Goal: Task Accomplishment & Management: Complete application form

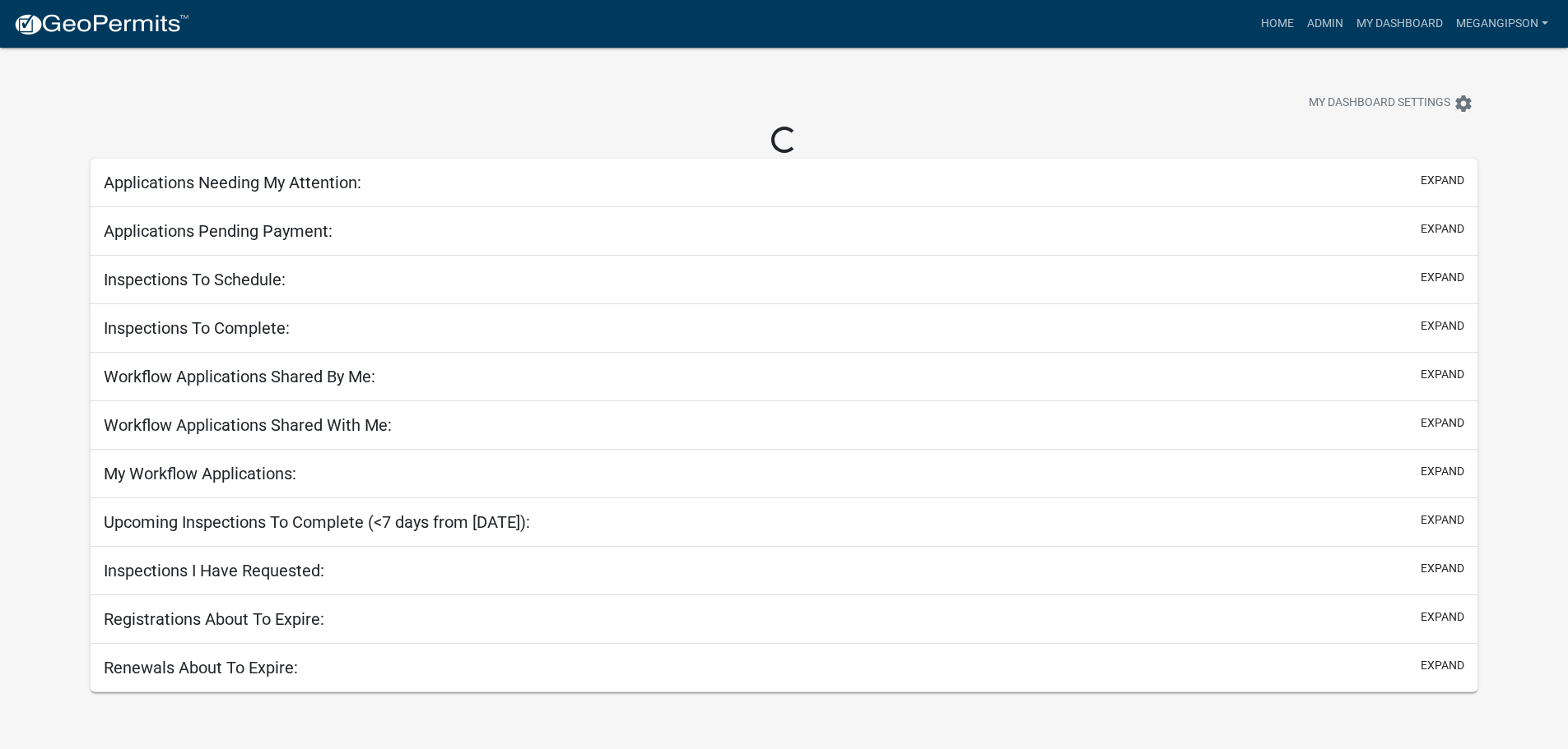
select select "3: 100"
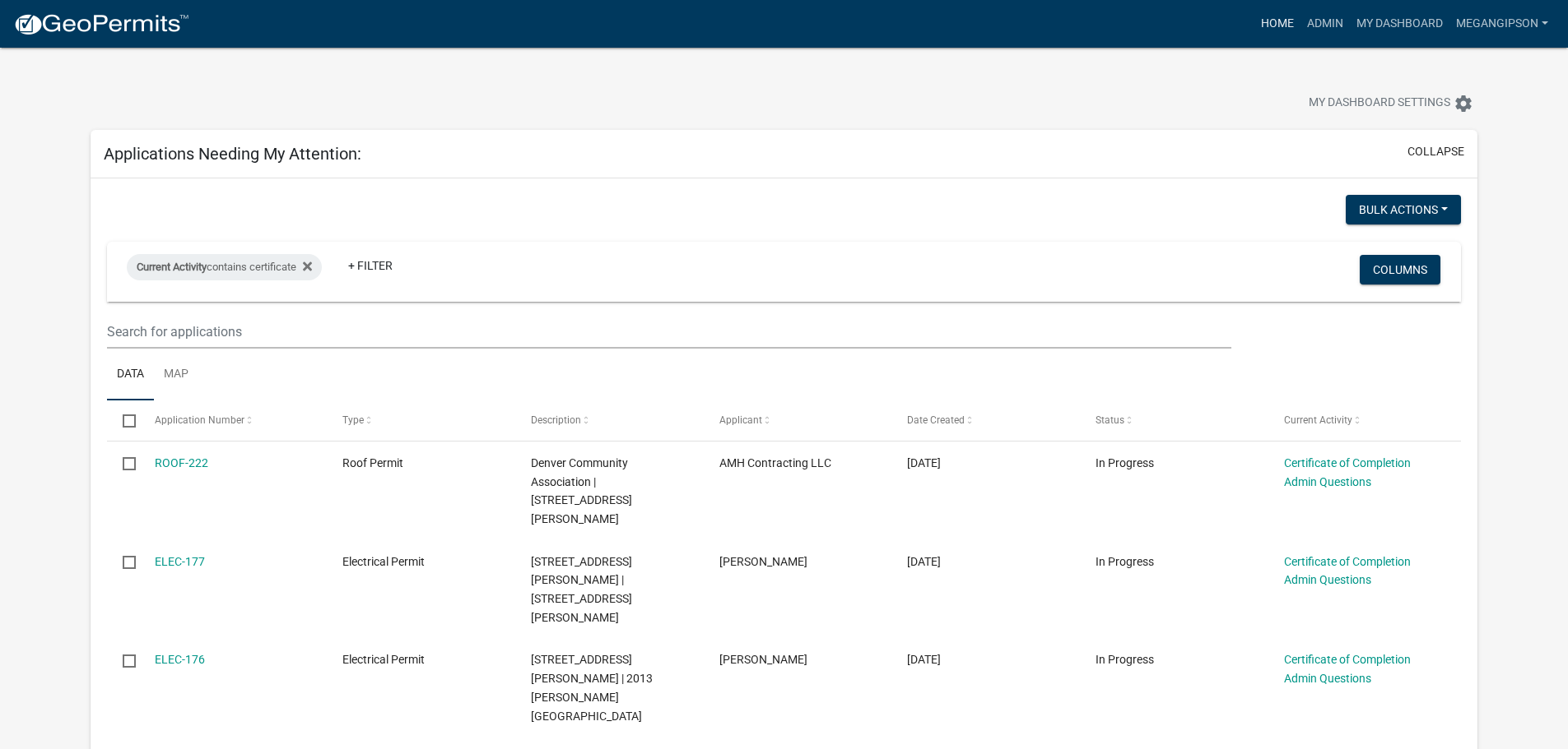
click at [1254, 17] on link "Home" at bounding box center [1277, 23] width 46 height 31
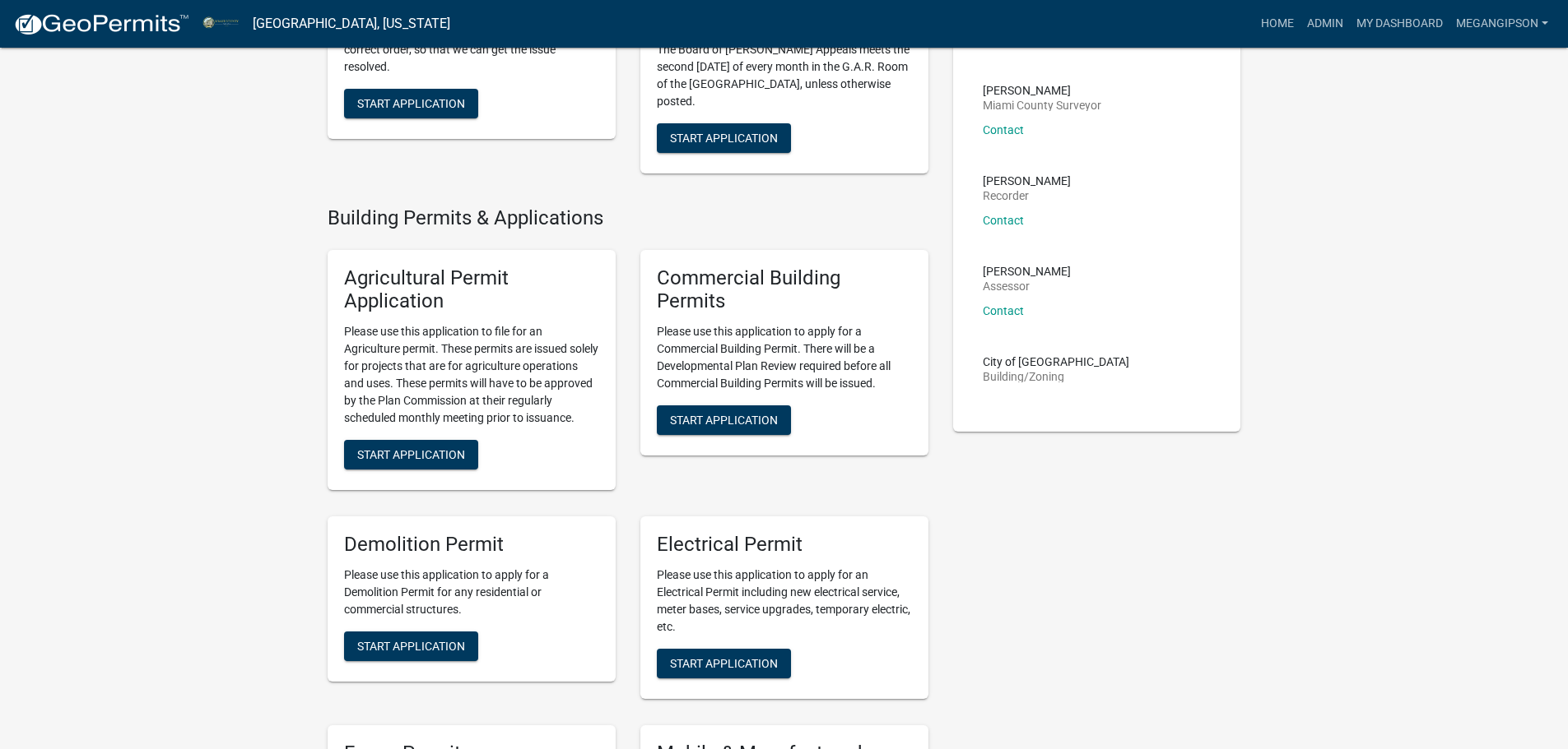
scroll to position [905, 0]
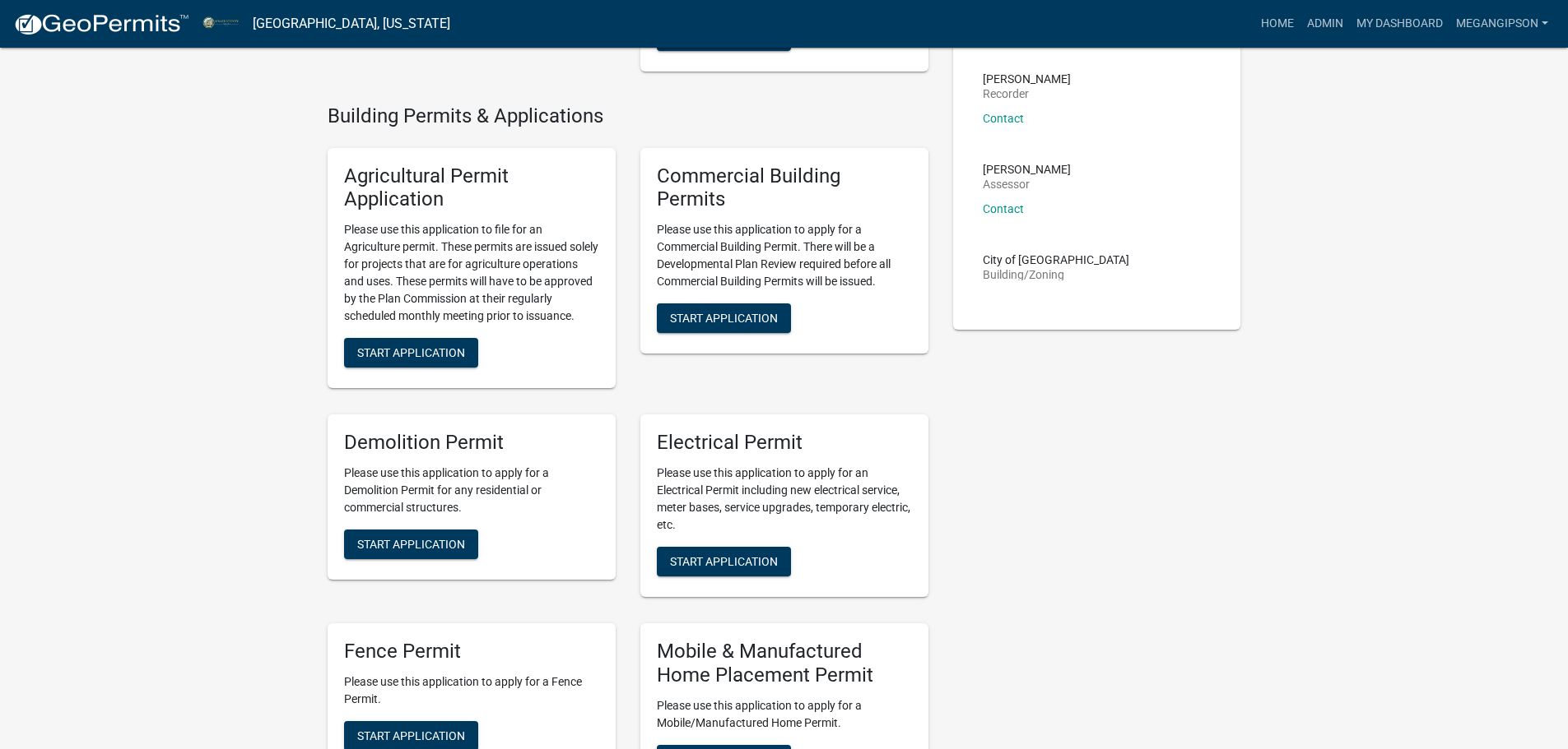
click at [1304, 31] on link "Admin" at bounding box center [1324, 23] width 49 height 31
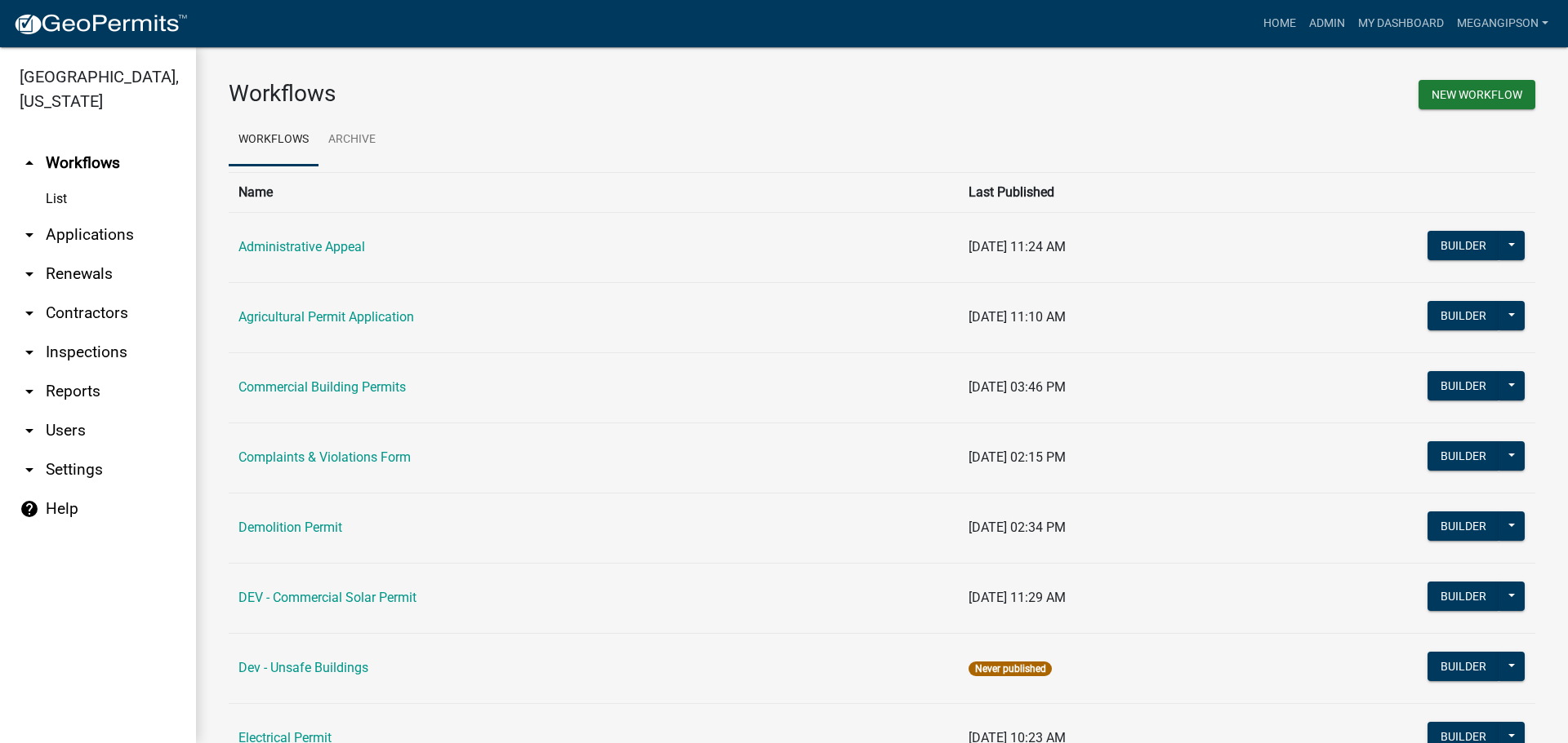
click at [102, 242] on link "arrow_drop_down Applications" at bounding box center [98, 234] width 196 height 39
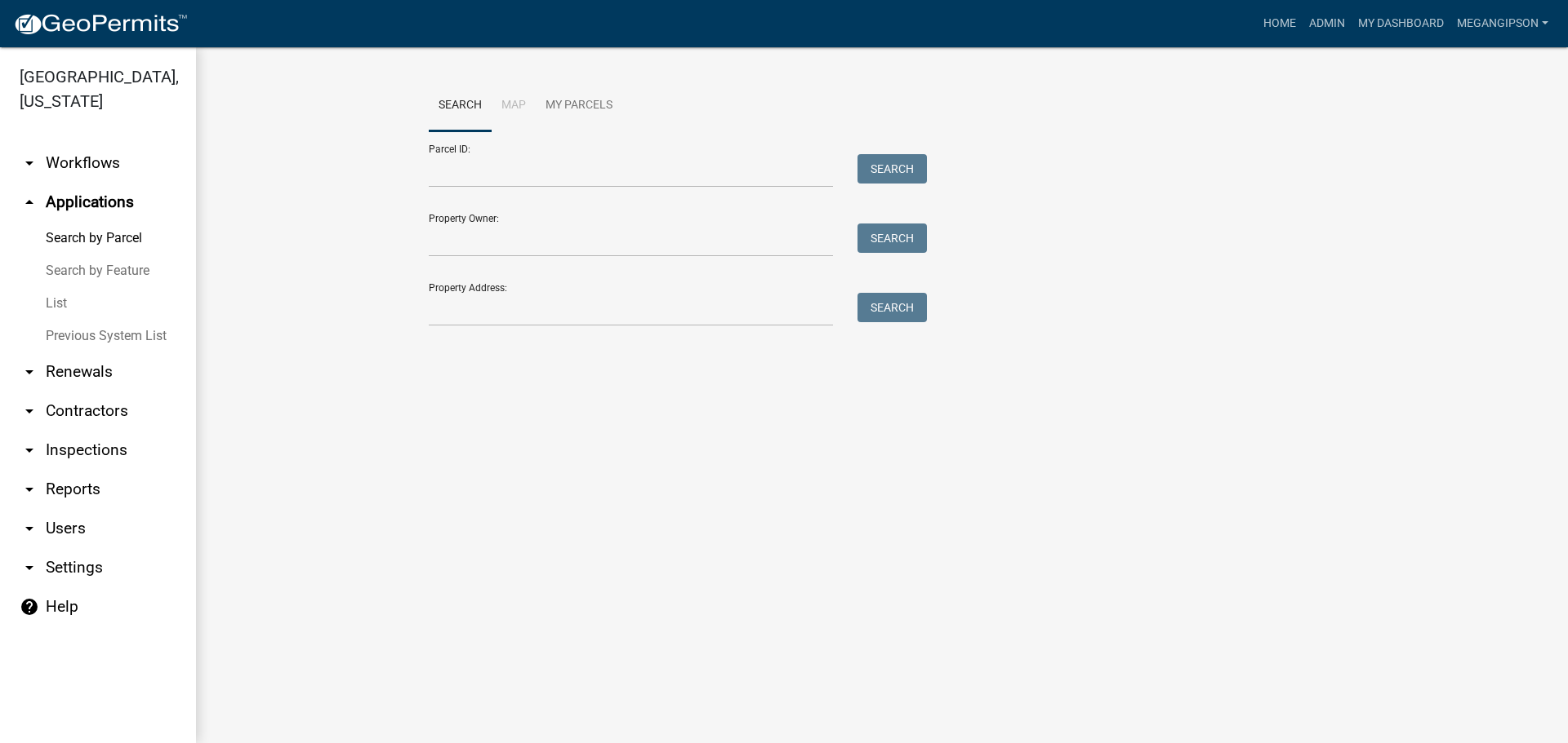
click at [79, 316] on link "List" at bounding box center [98, 303] width 196 height 32
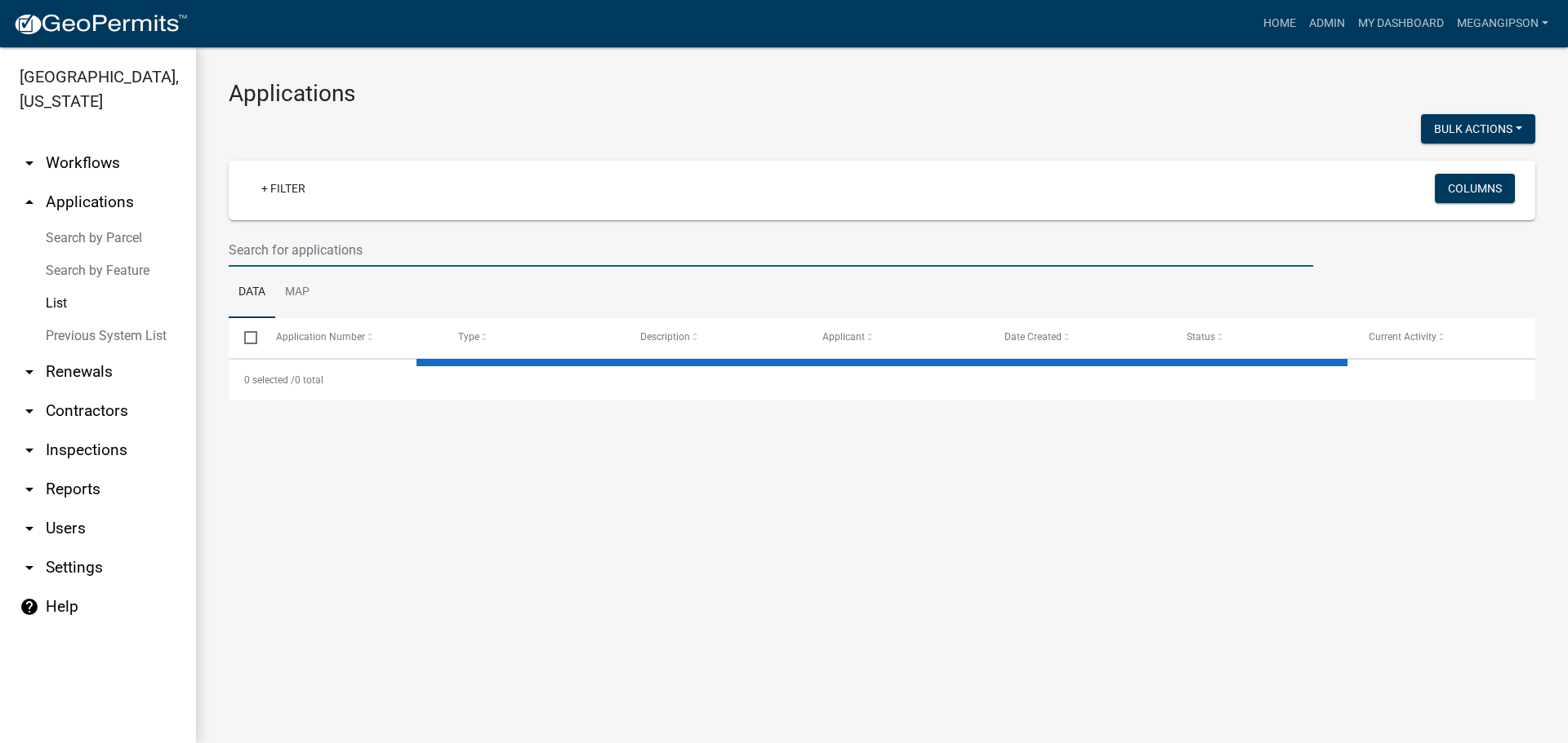
click at [299, 267] on input "text" at bounding box center [771, 250] width 1085 height 33
select select "3: 100"
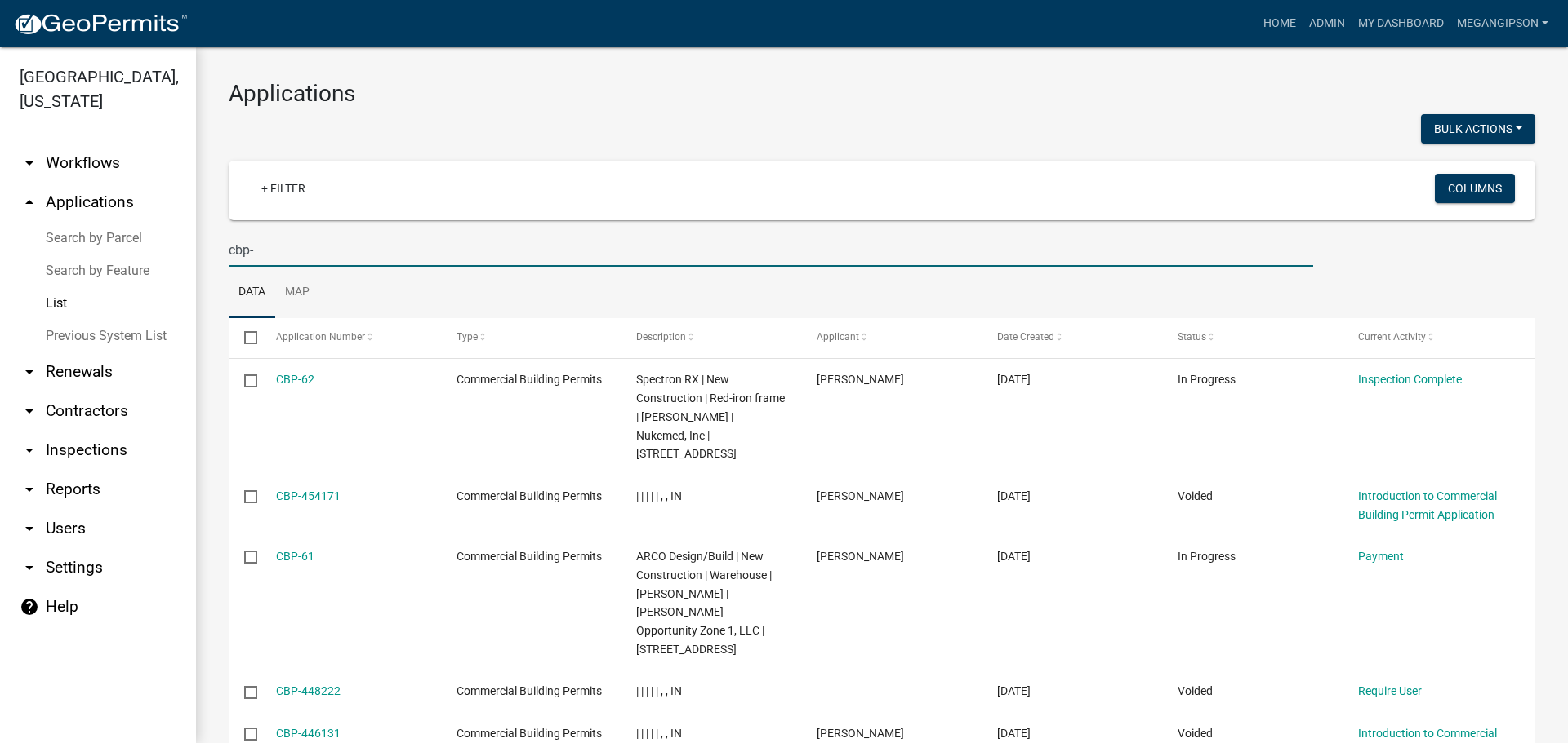
type input "cbp-"
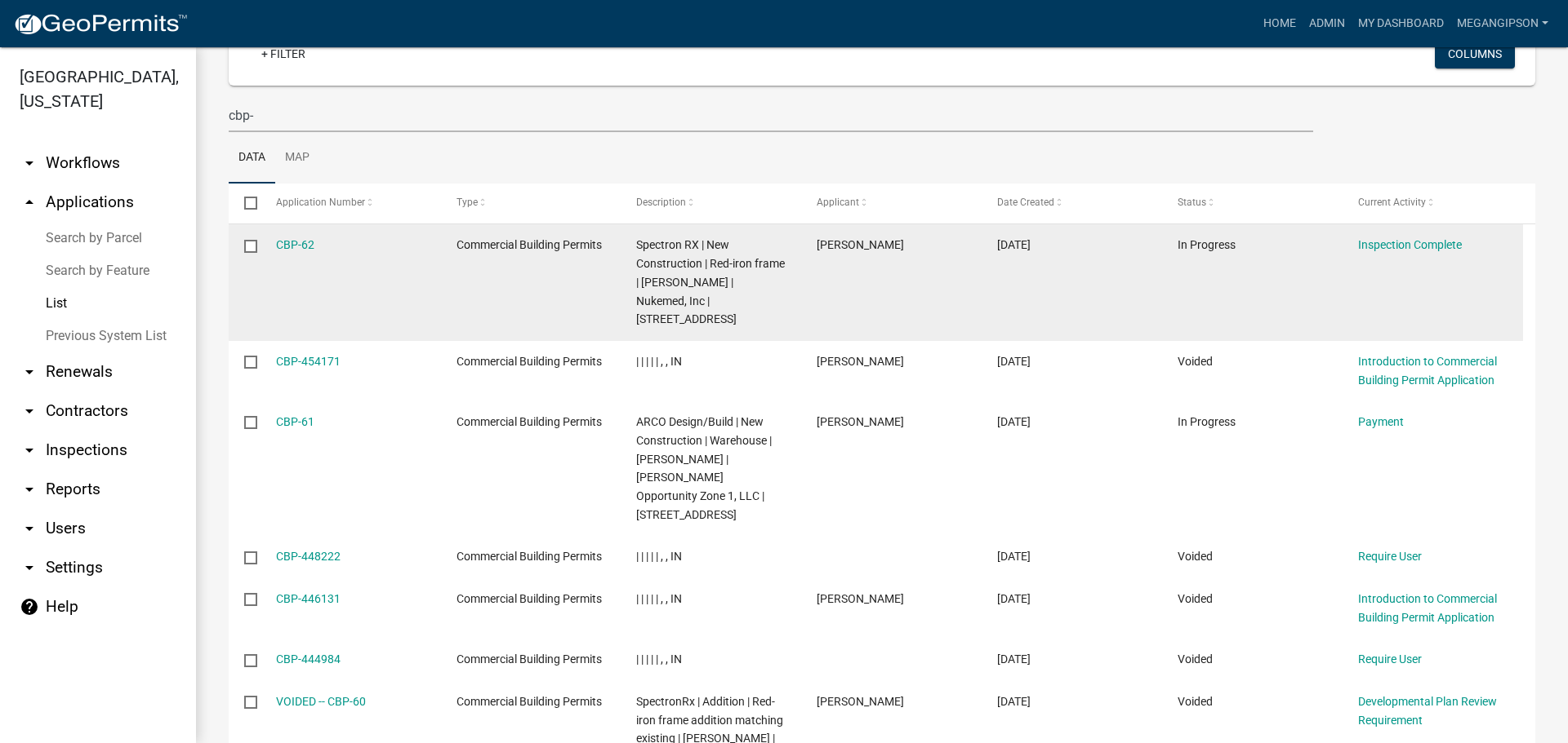
scroll to position [163, 0]
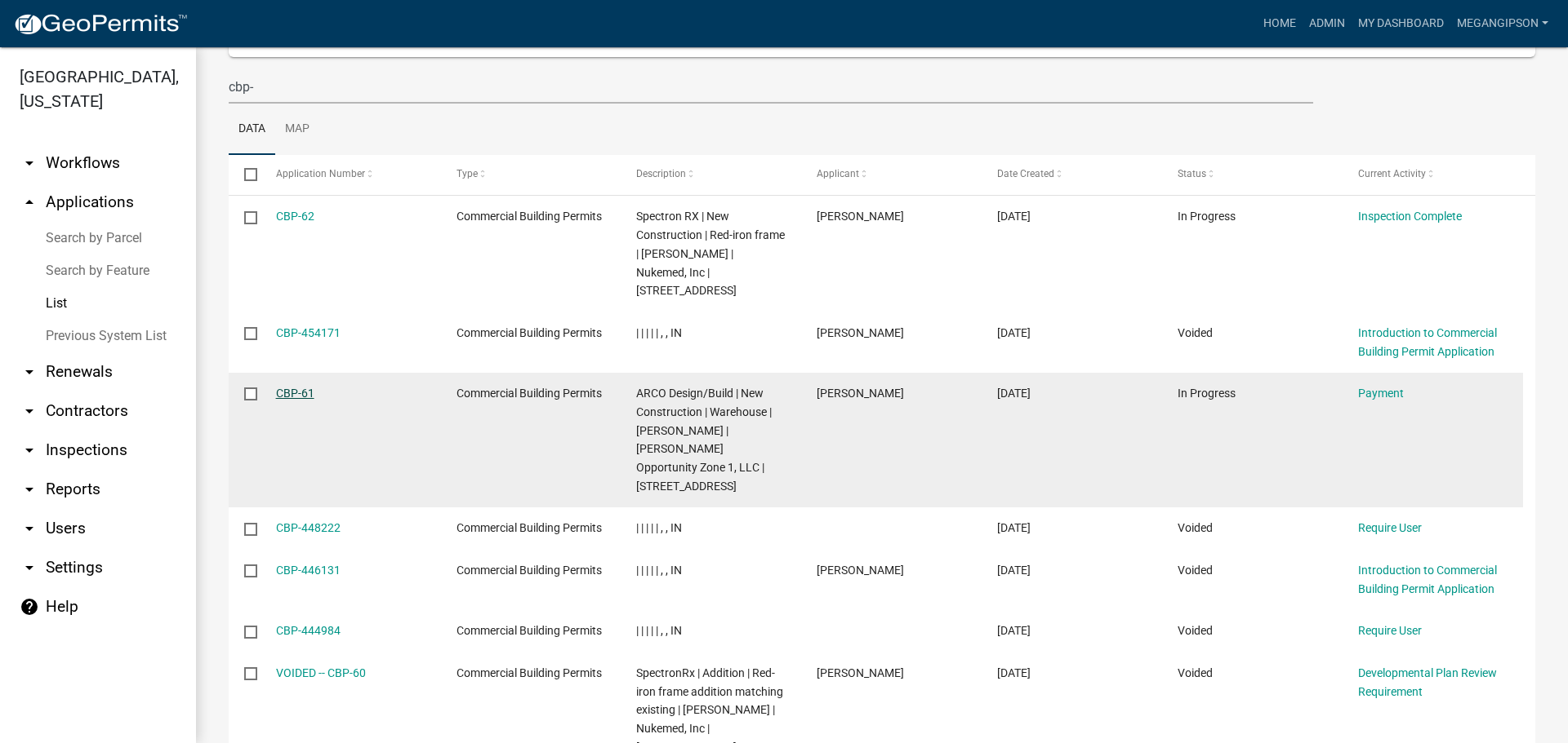
click at [304, 400] on link "CBP-61" at bounding box center [295, 393] width 38 height 13
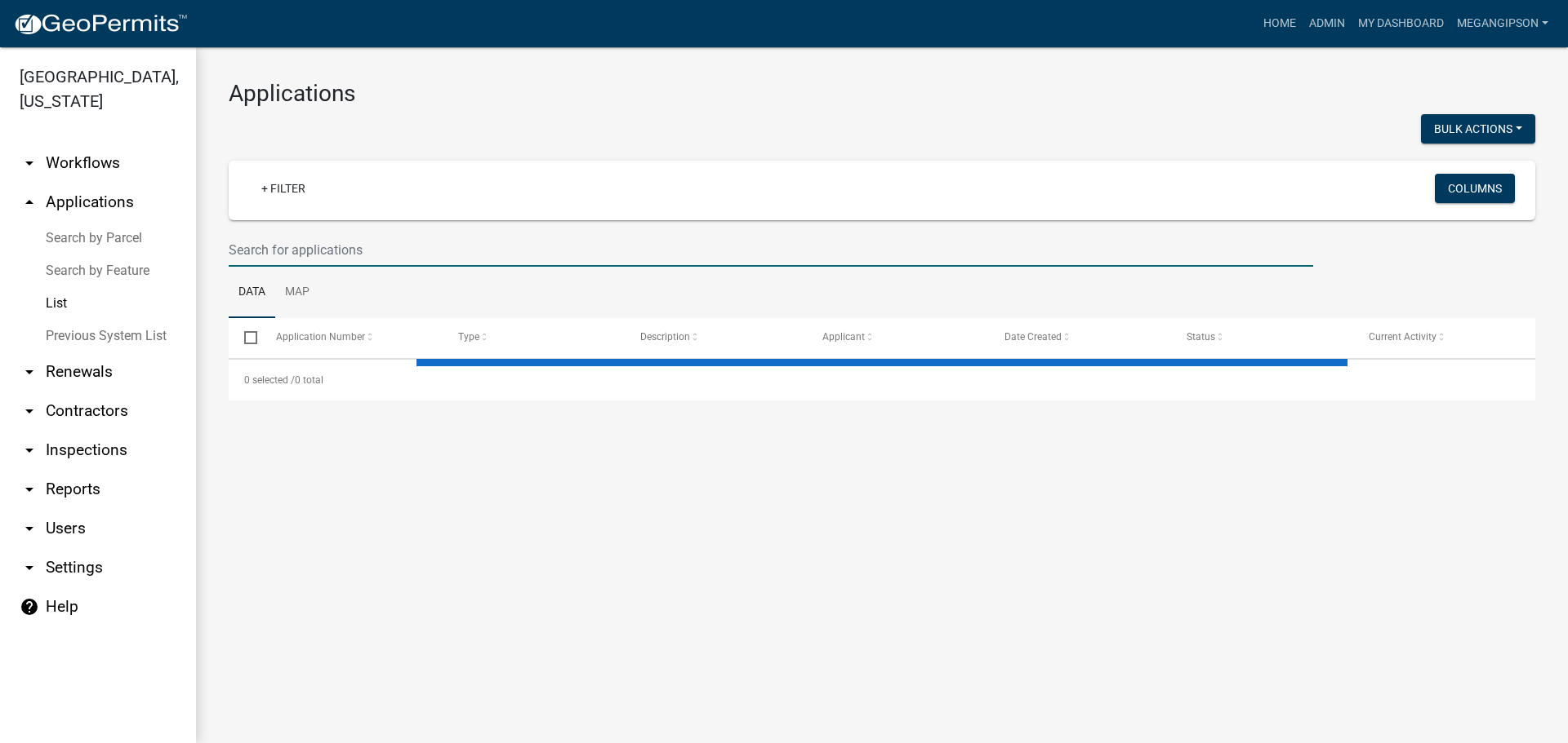
click at [293, 267] on input "text" at bounding box center [771, 250] width 1085 height 33
select select "3: 100"
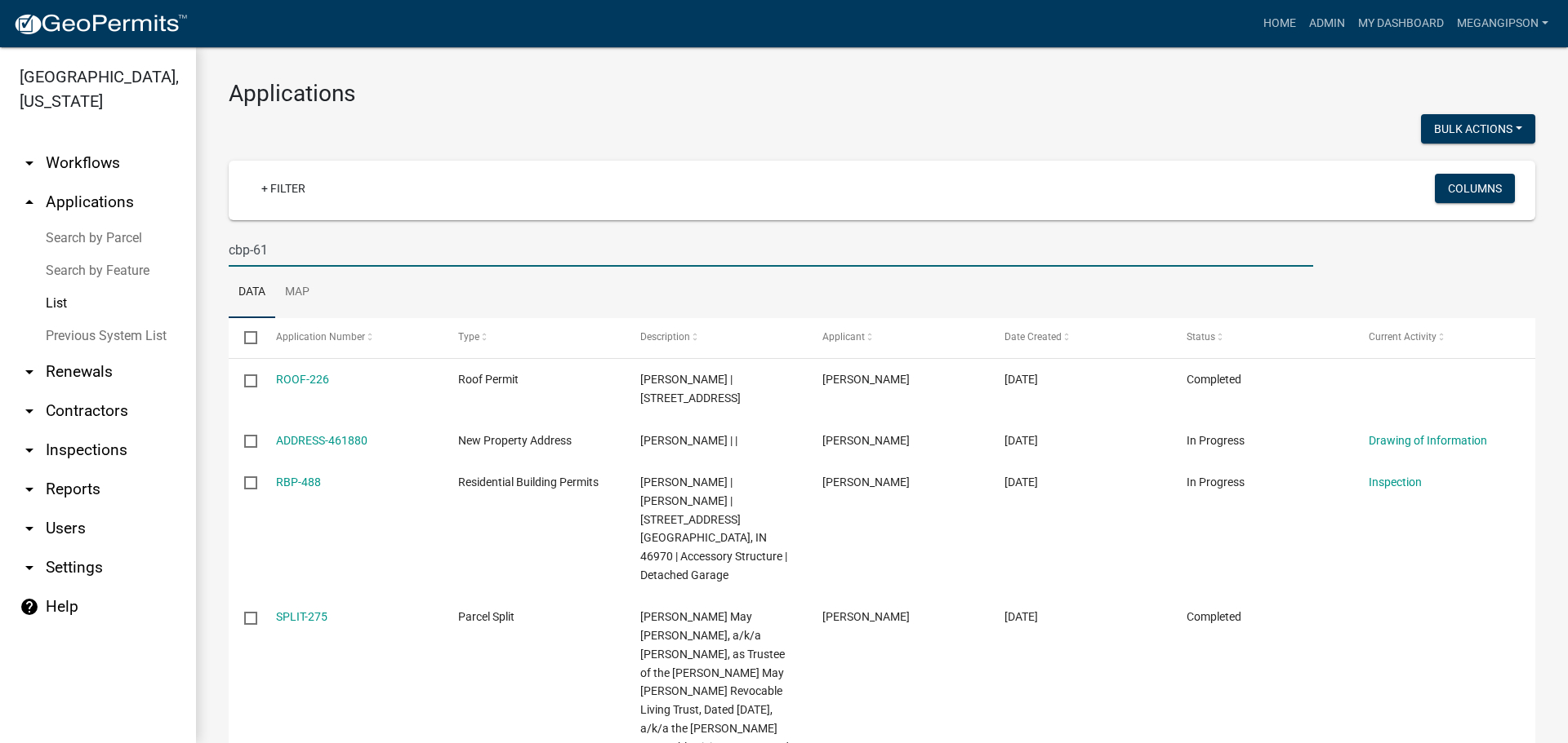
type input "cbp-61"
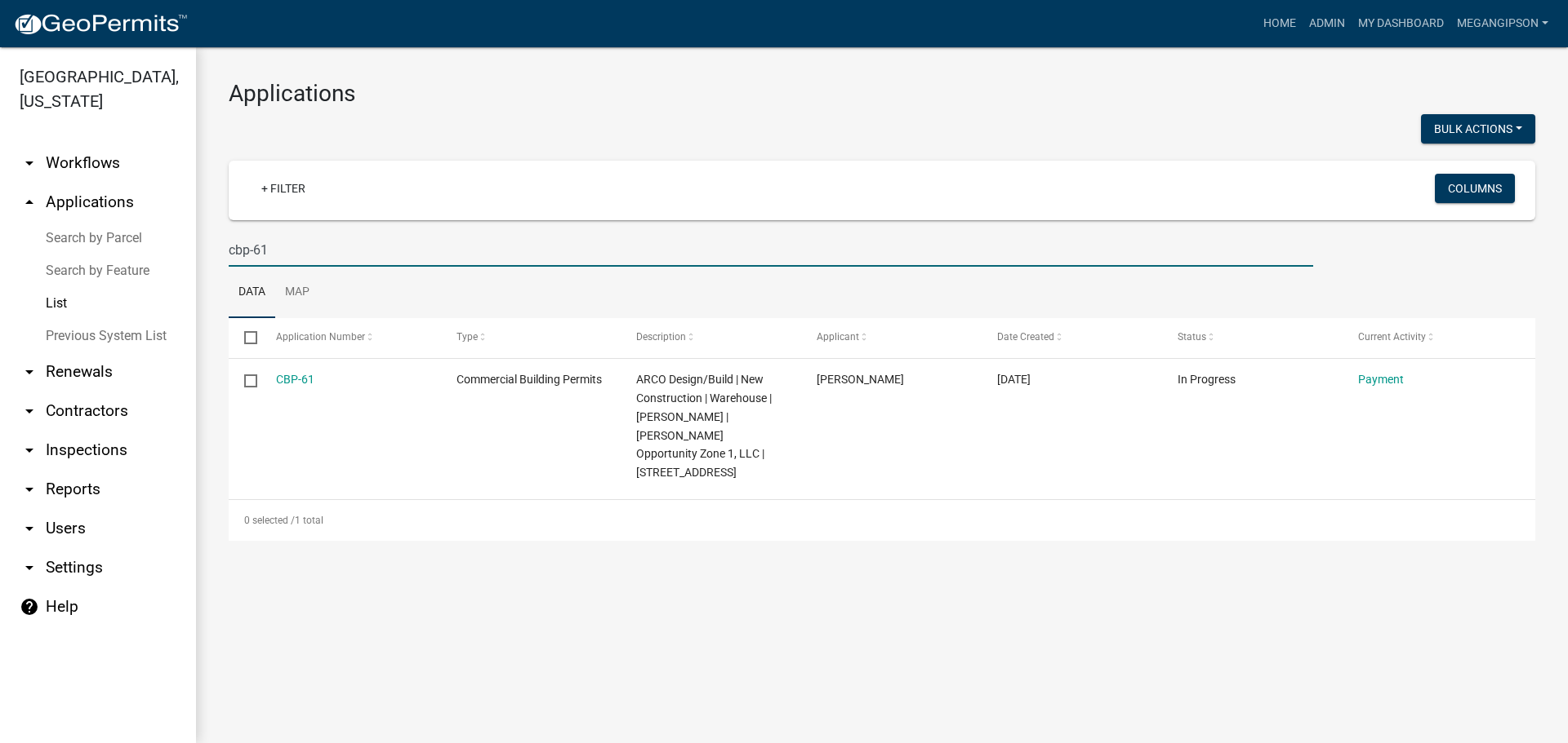
click at [726, 108] on h3 "Applications" at bounding box center [882, 94] width 1306 height 28
drag, startPoint x: 341, startPoint y: 266, endPoint x: 36, endPoint y: 267, distance: 305.0
click at [98, 266] on div "[GEOGRAPHIC_DATA], [US_STATE] arrow_drop_down Workflows List arrow_drop_up Appl…" at bounding box center [784, 395] width 1568 height 696
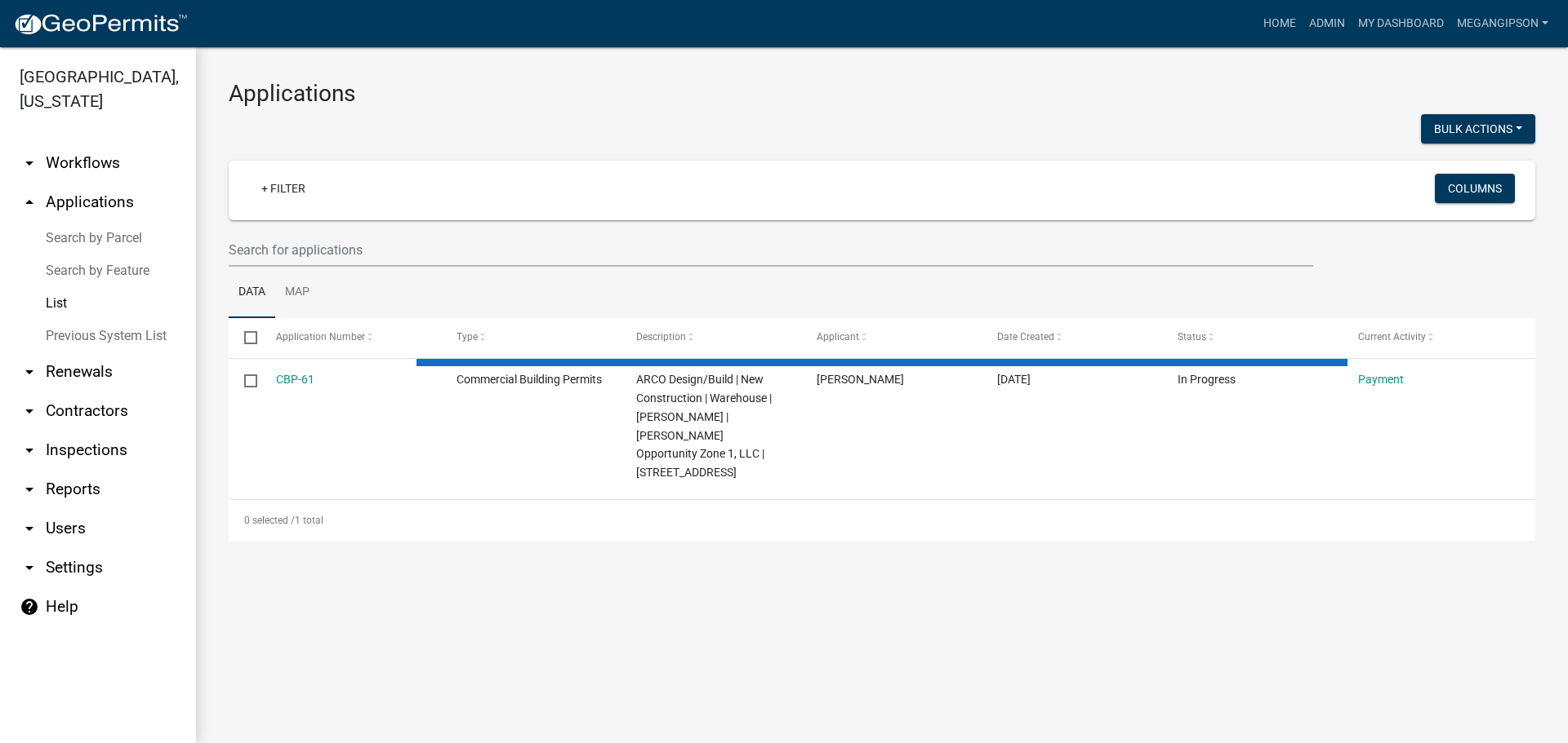
click at [565, 103] on h3 "Applications" at bounding box center [882, 94] width 1306 height 28
select select "3: 100"
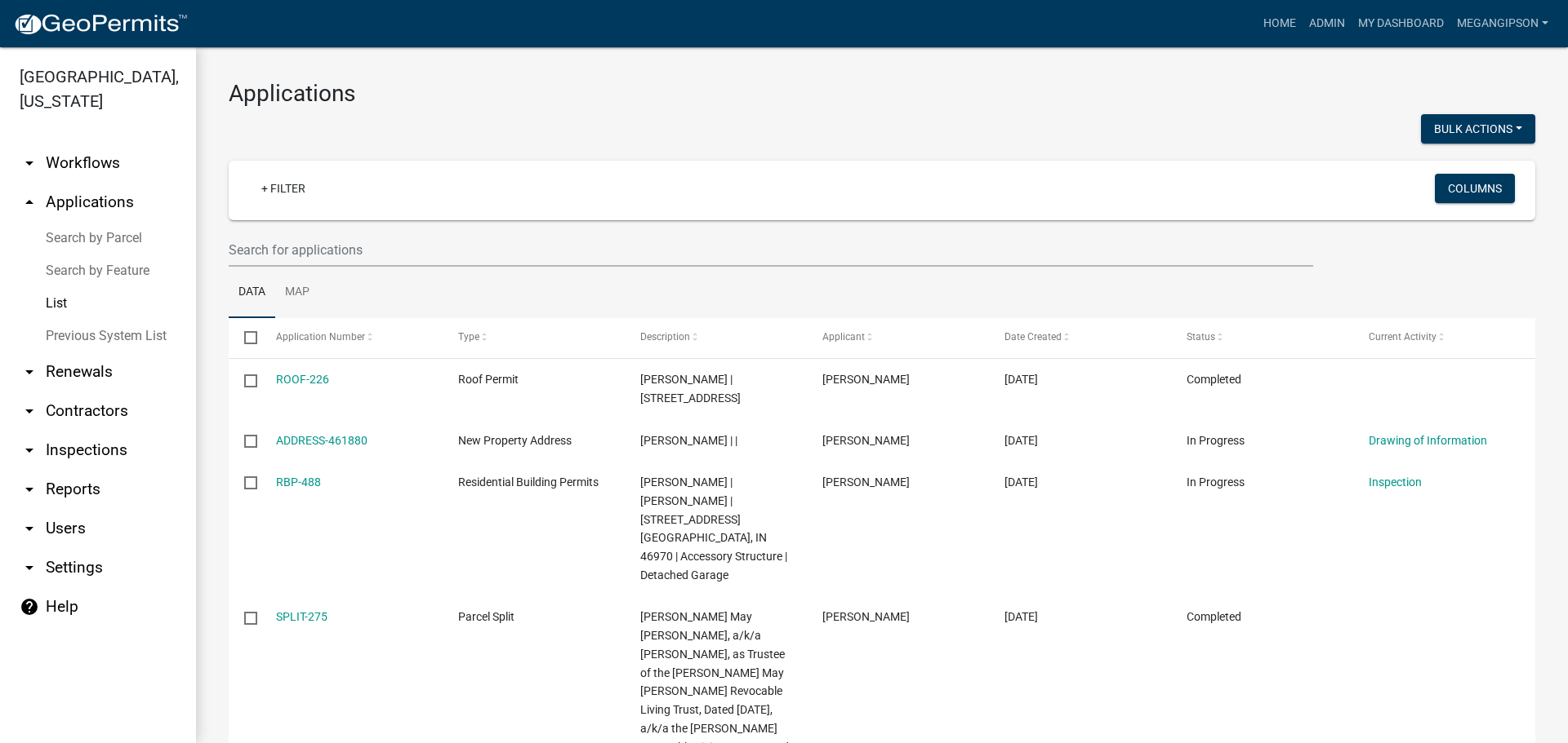
click at [332, 297] on ul "Data Map" at bounding box center [882, 293] width 1306 height 51
click at [349, 267] on input "text" at bounding box center [771, 250] width 1085 height 33
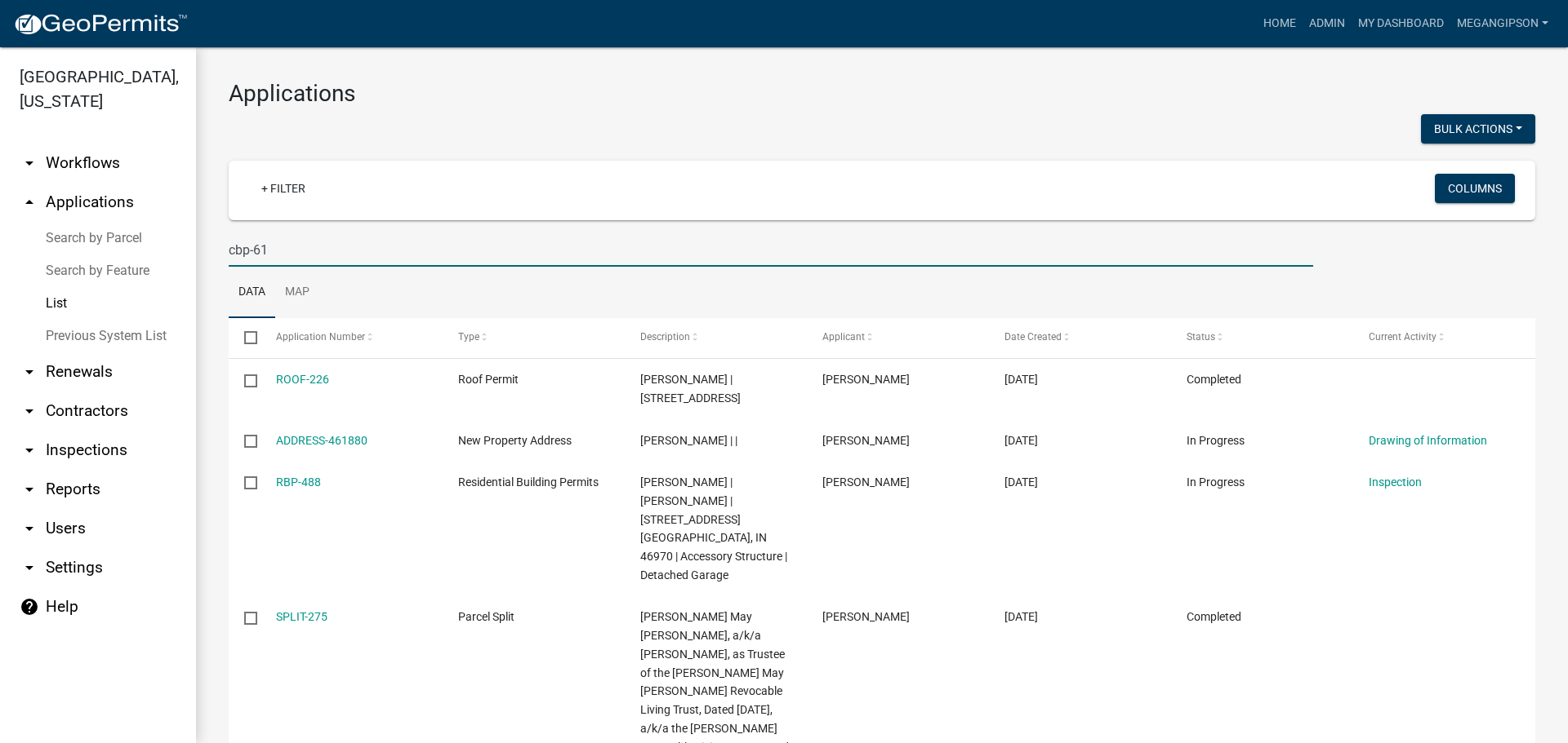
type input "cbp-61"
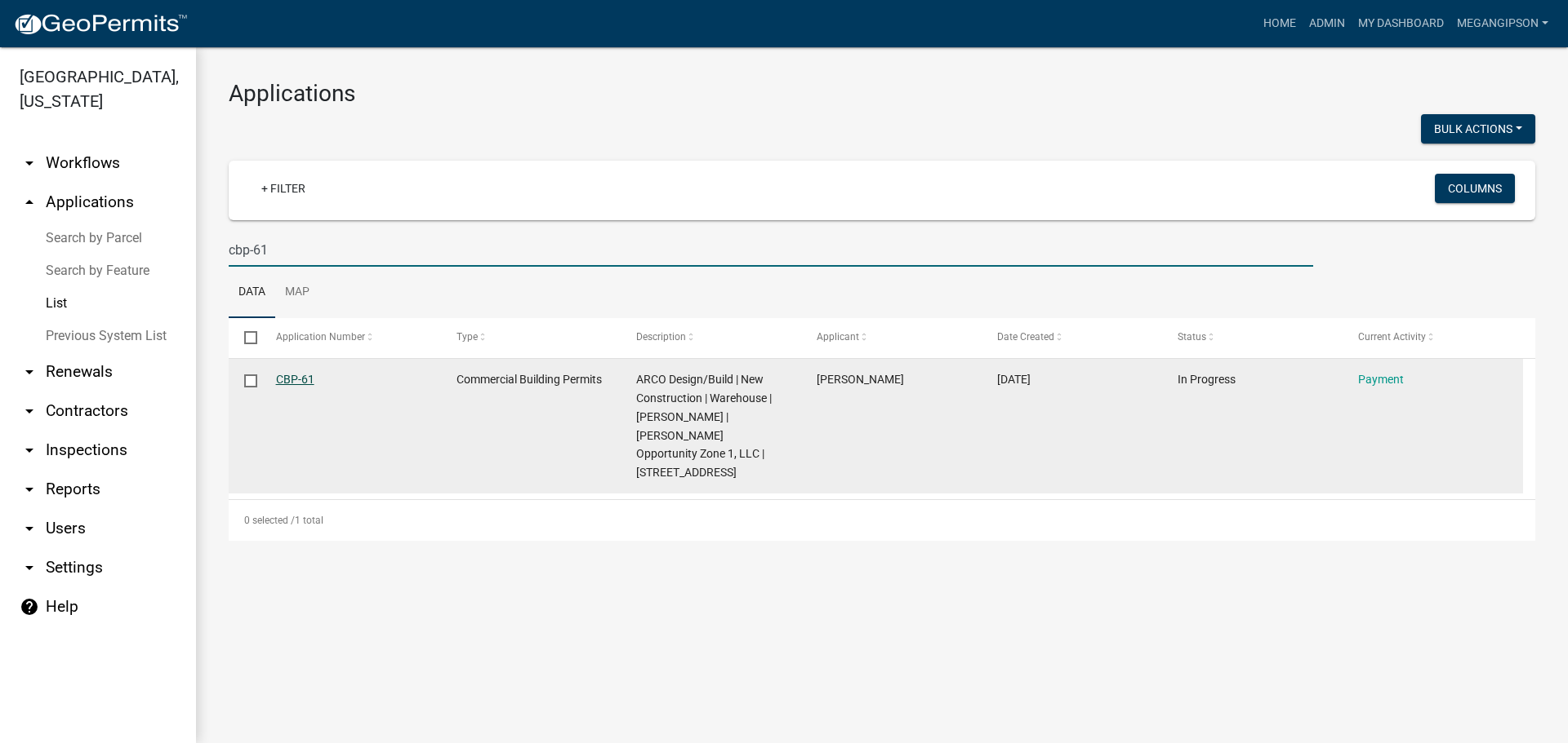
click at [309, 386] on link "CBP-61" at bounding box center [295, 380] width 38 height 13
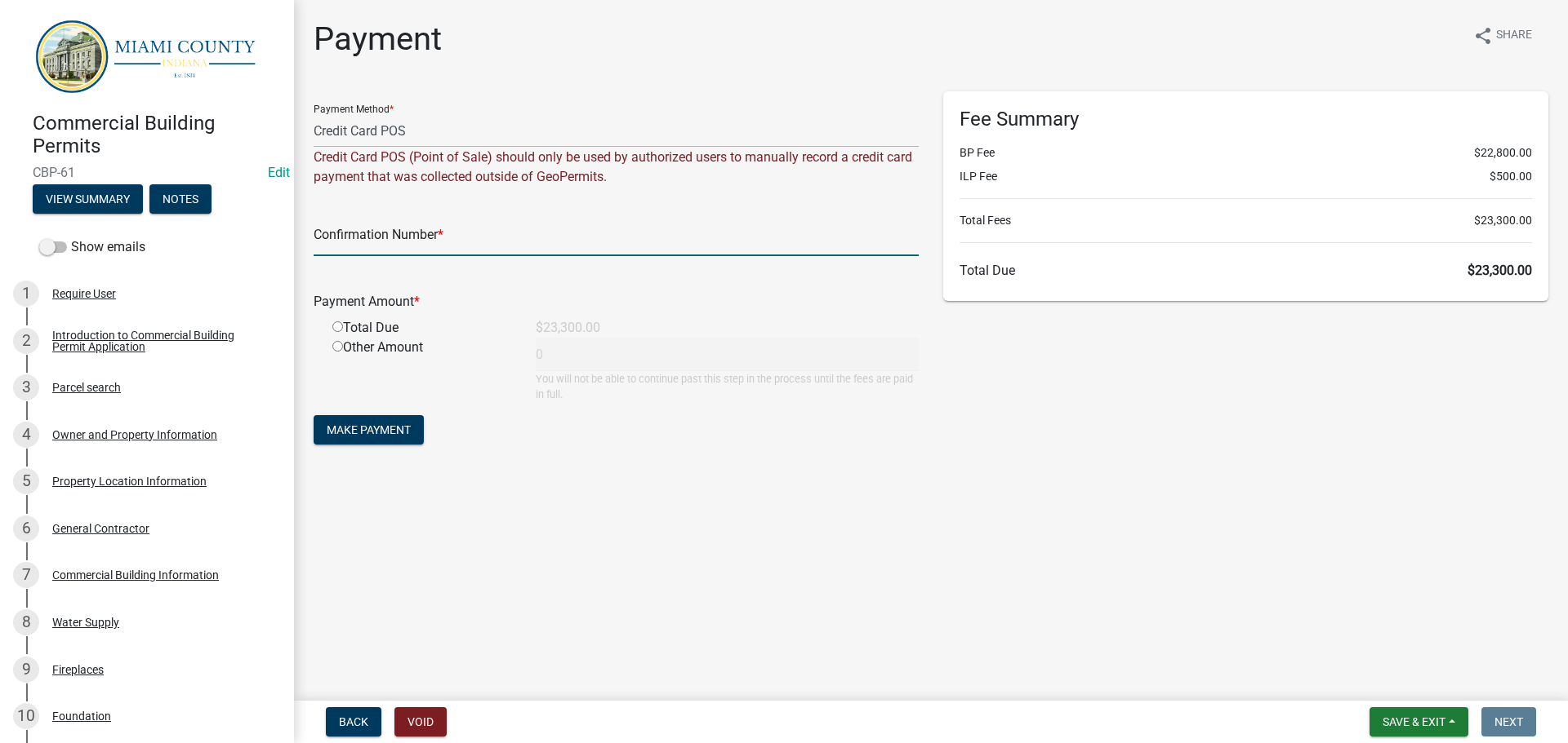
click at [421, 256] on input "text" at bounding box center [616, 239] width 605 height 33
type input "133143"
click at [340, 332] on input "radio" at bounding box center [337, 327] width 11 height 11
radio input "true"
type input "23300"
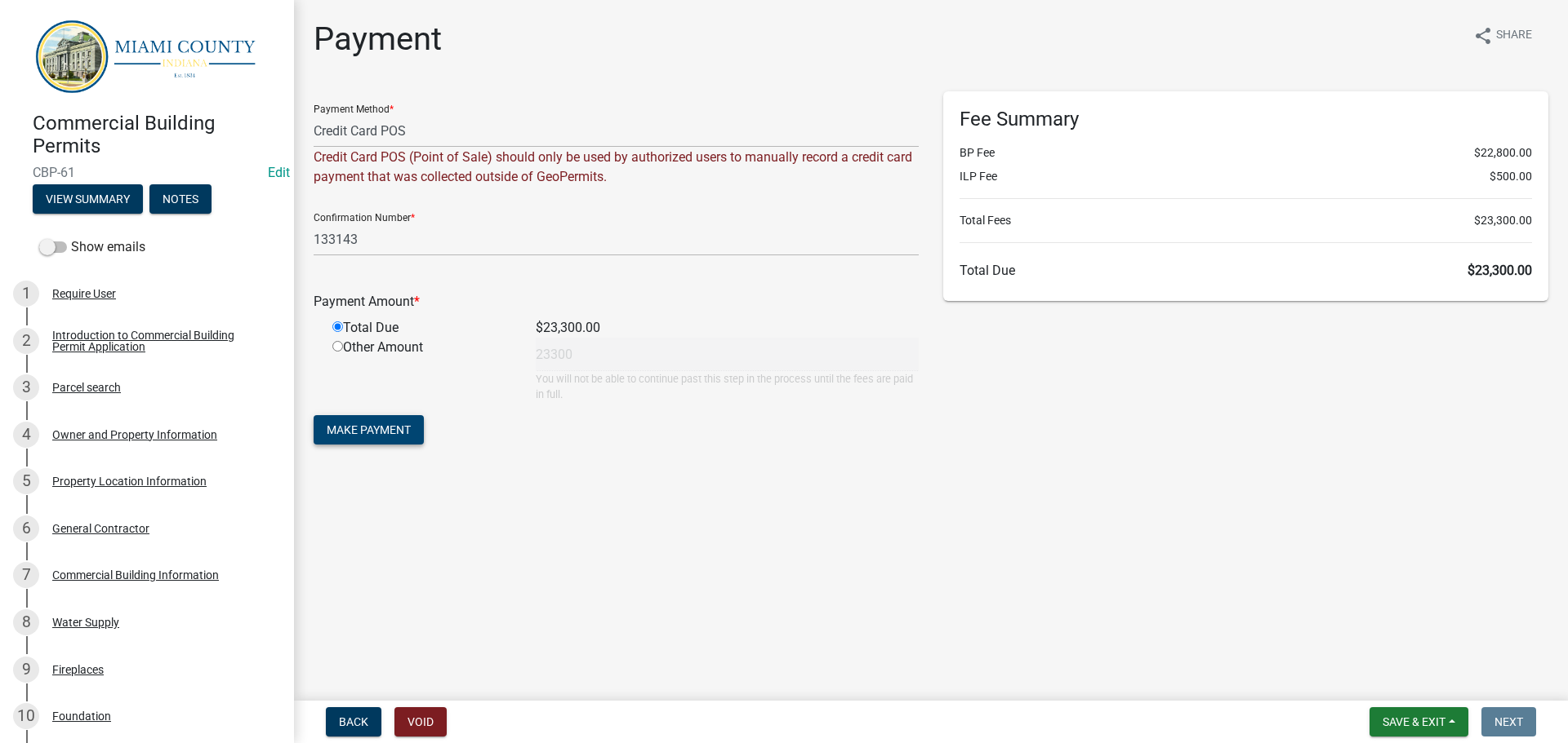
click at [377, 437] on span "Make Payment" at bounding box center [368, 430] width 84 height 13
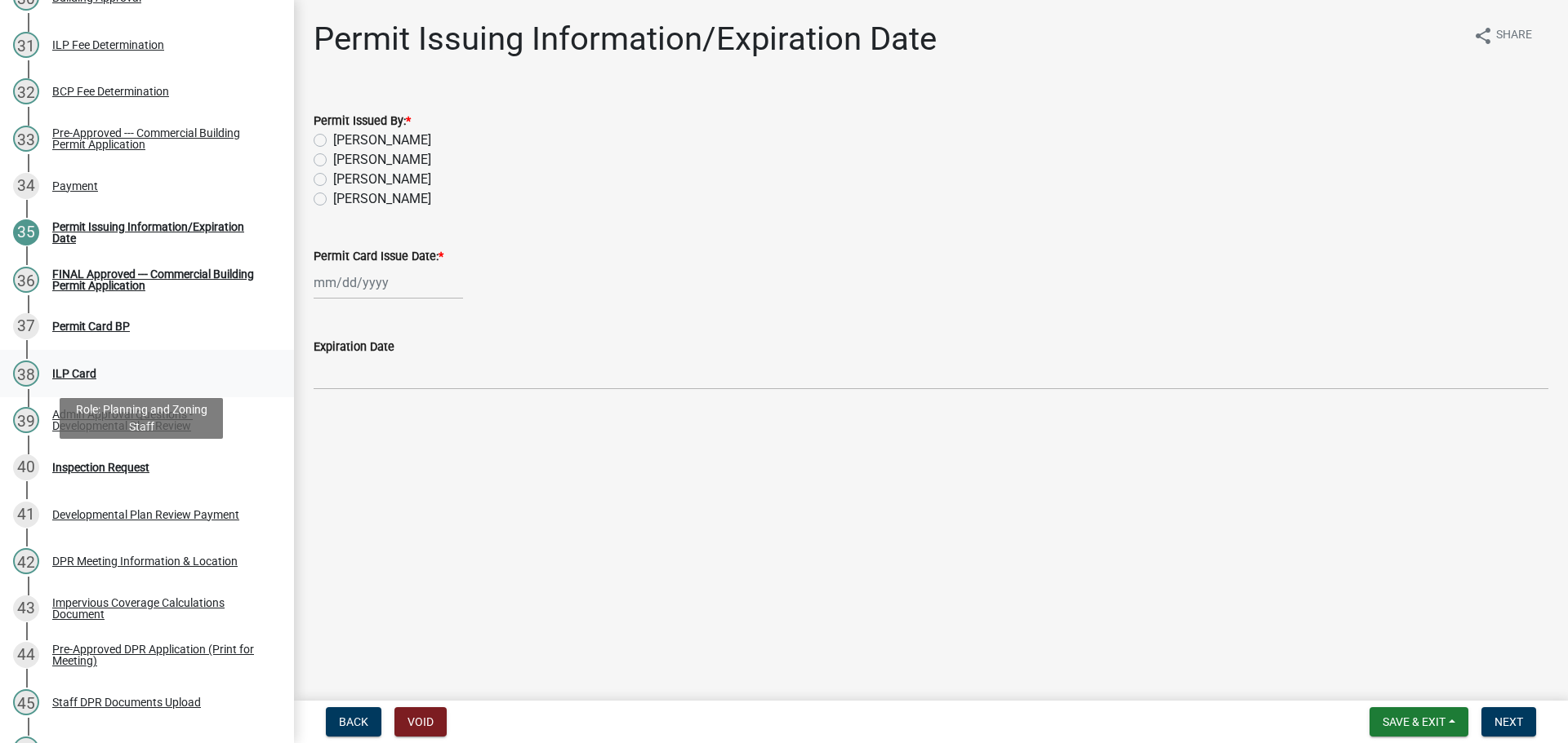
scroll to position [1795, 0]
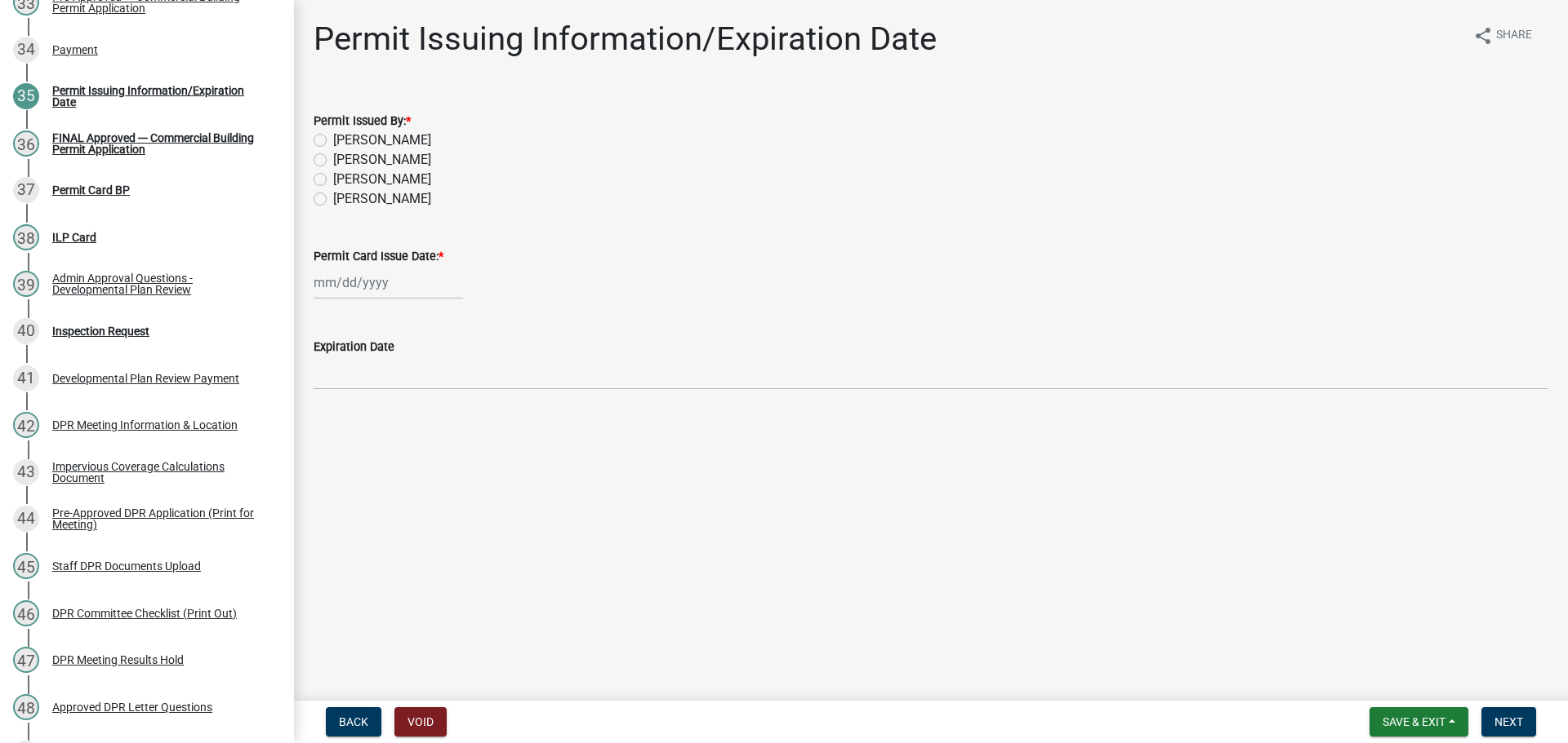
click at [333, 170] on label "[PERSON_NAME]" at bounding box center [382, 160] width 98 height 20
click at [333, 161] on input "[PERSON_NAME]" at bounding box center [338, 155] width 11 height 11
radio input "true"
click at [380, 314] on wm-data-entity-input "Permit Card Issue Date: *" at bounding box center [931, 268] width 1234 height 90
click at [382, 300] on div at bounding box center [388, 283] width 149 height 33
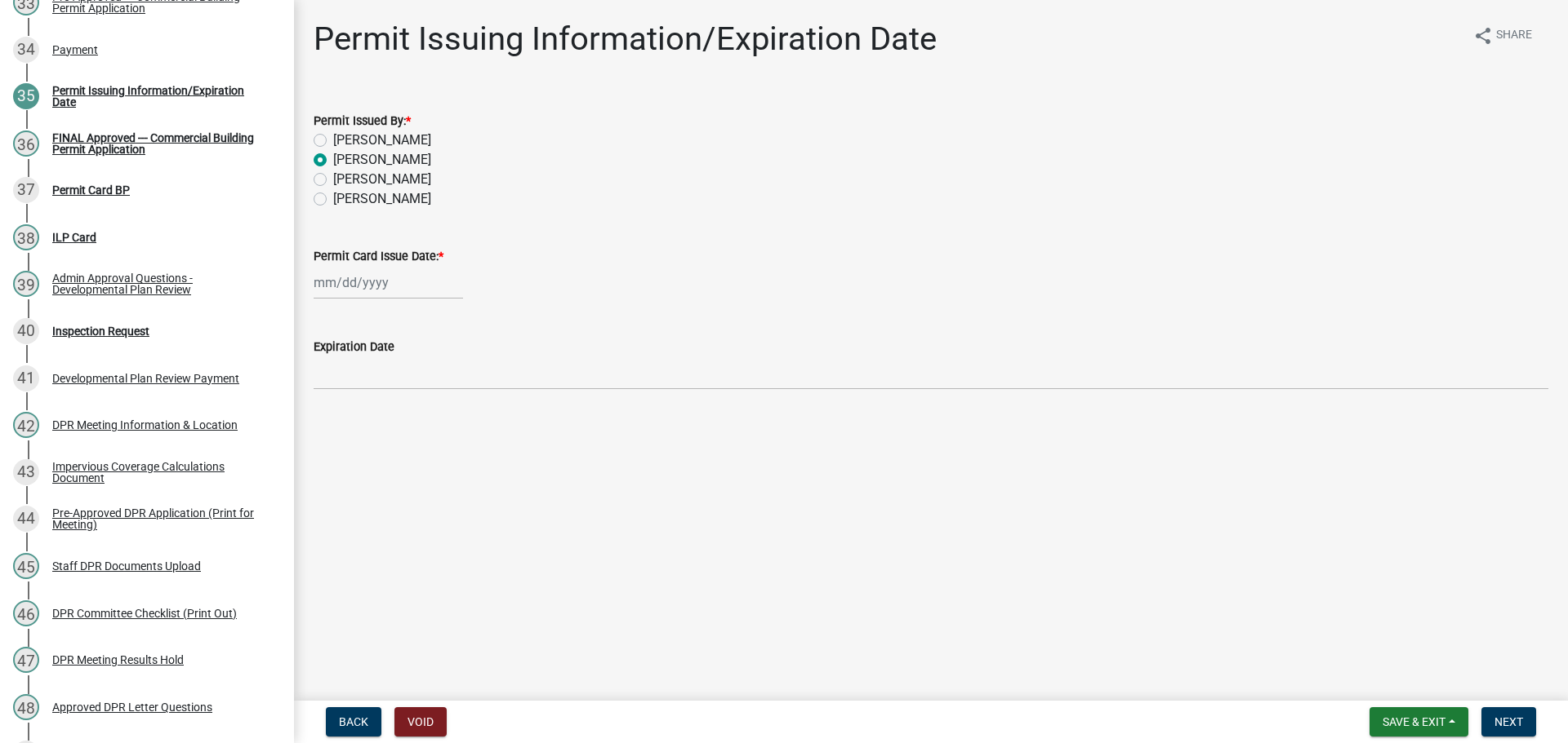
select select "8"
select select "2025"
click at [356, 444] on div "12" at bounding box center [356, 431] width 26 height 26
type input "[DATE]"
click at [1498, 727] on button "Next" at bounding box center [1508, 722] width 55 height 30
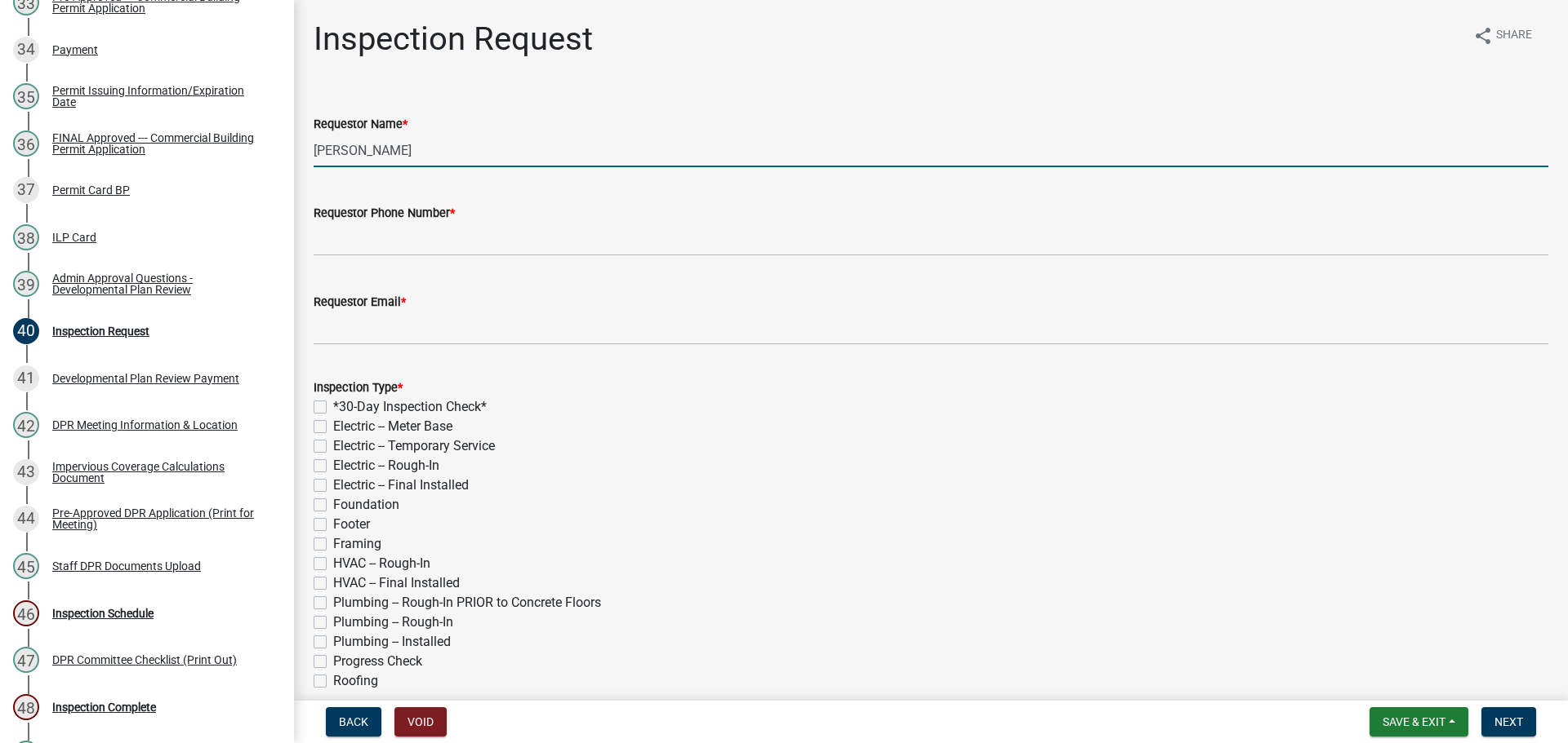
click at [445, 162] on input "[PERSON_NAME]" at bounding box center [931, 151] width 1234 height 33
click at [444, 163] on input "[PERSON_NAME]" at bounding box center [931, 151] width 1234 height 33
type input "[PERSON_NAME] Logistics"
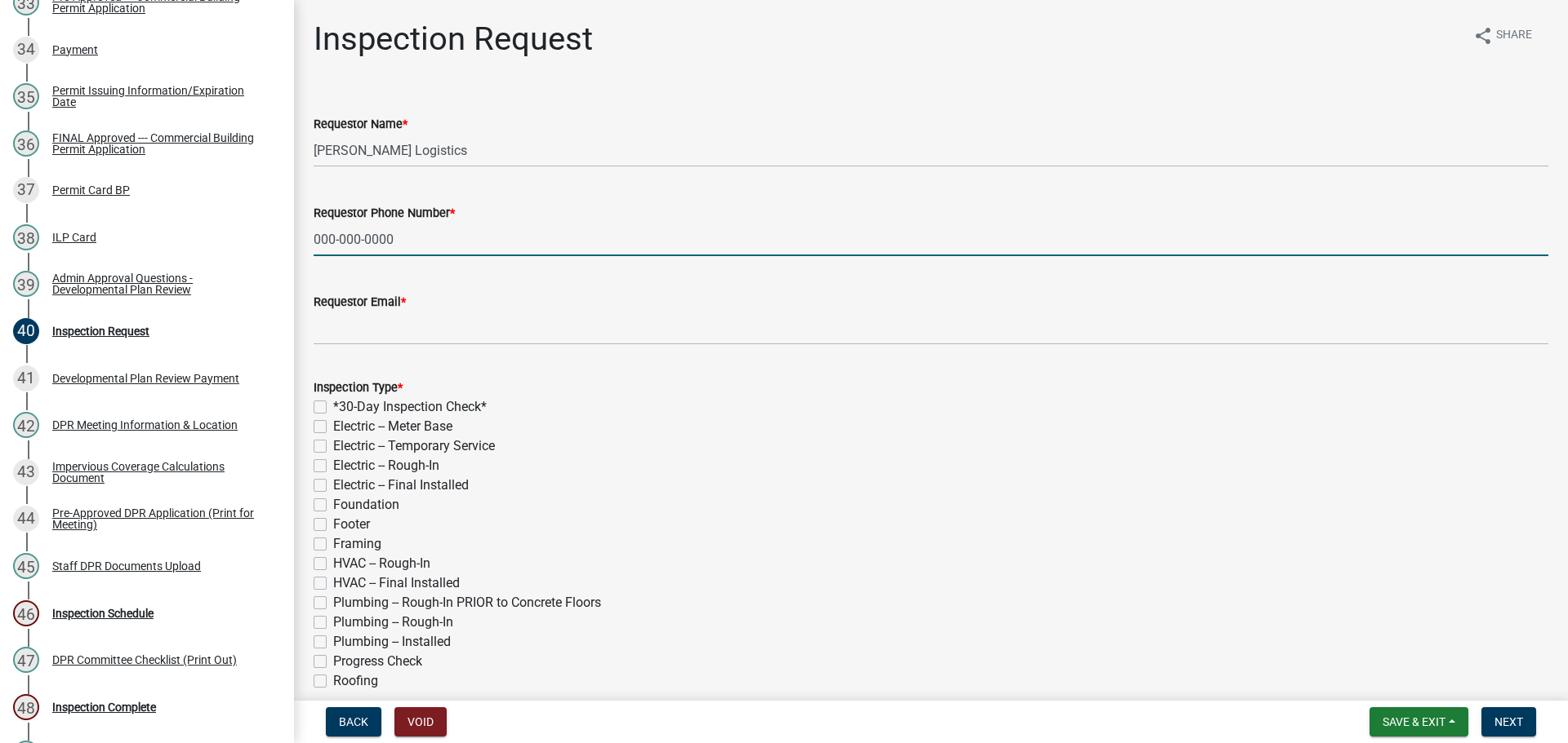
type input "000-000-0000"
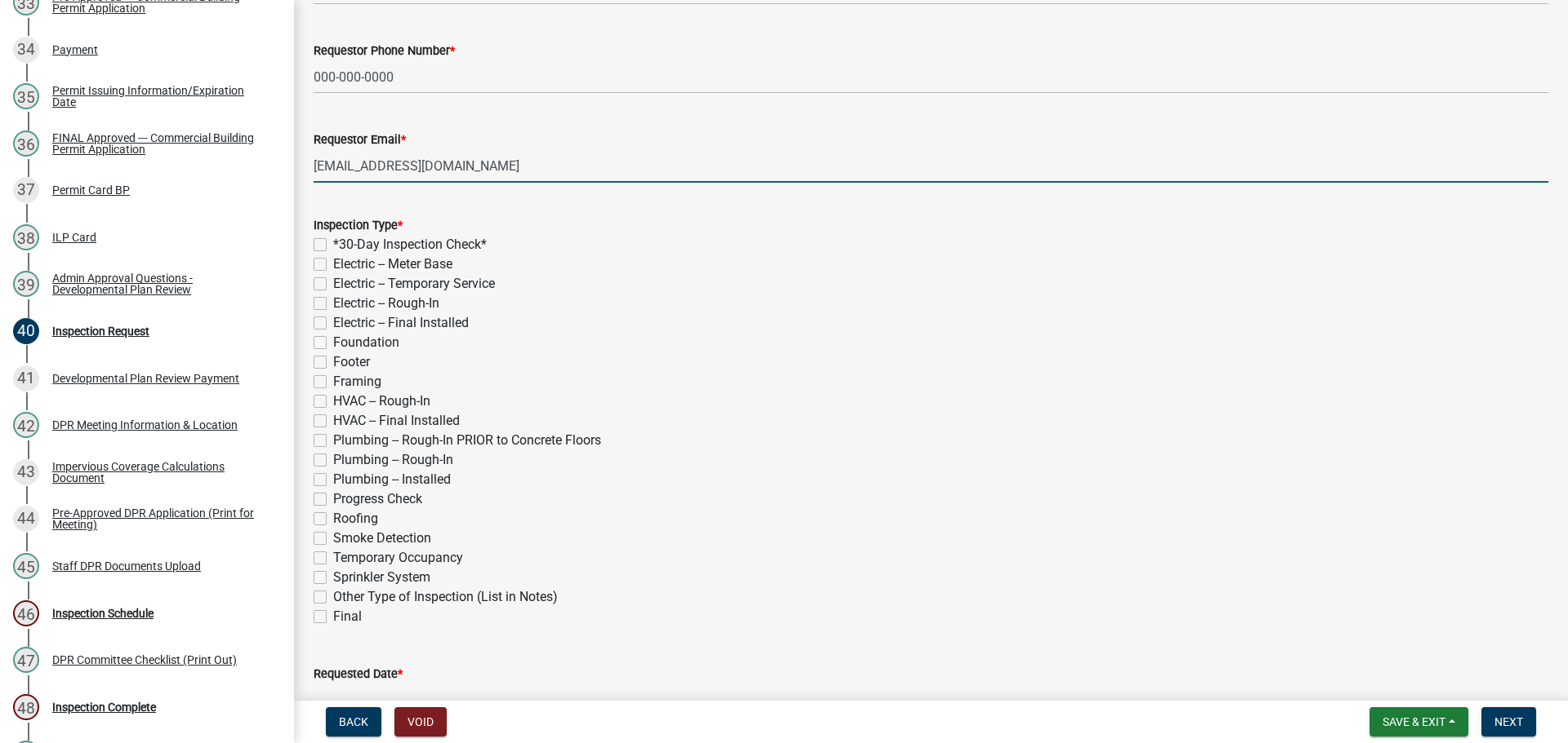
scroll to position [163, 0]
type input "[EMAIL_ADDRESS][DOMAIN_NAME]"
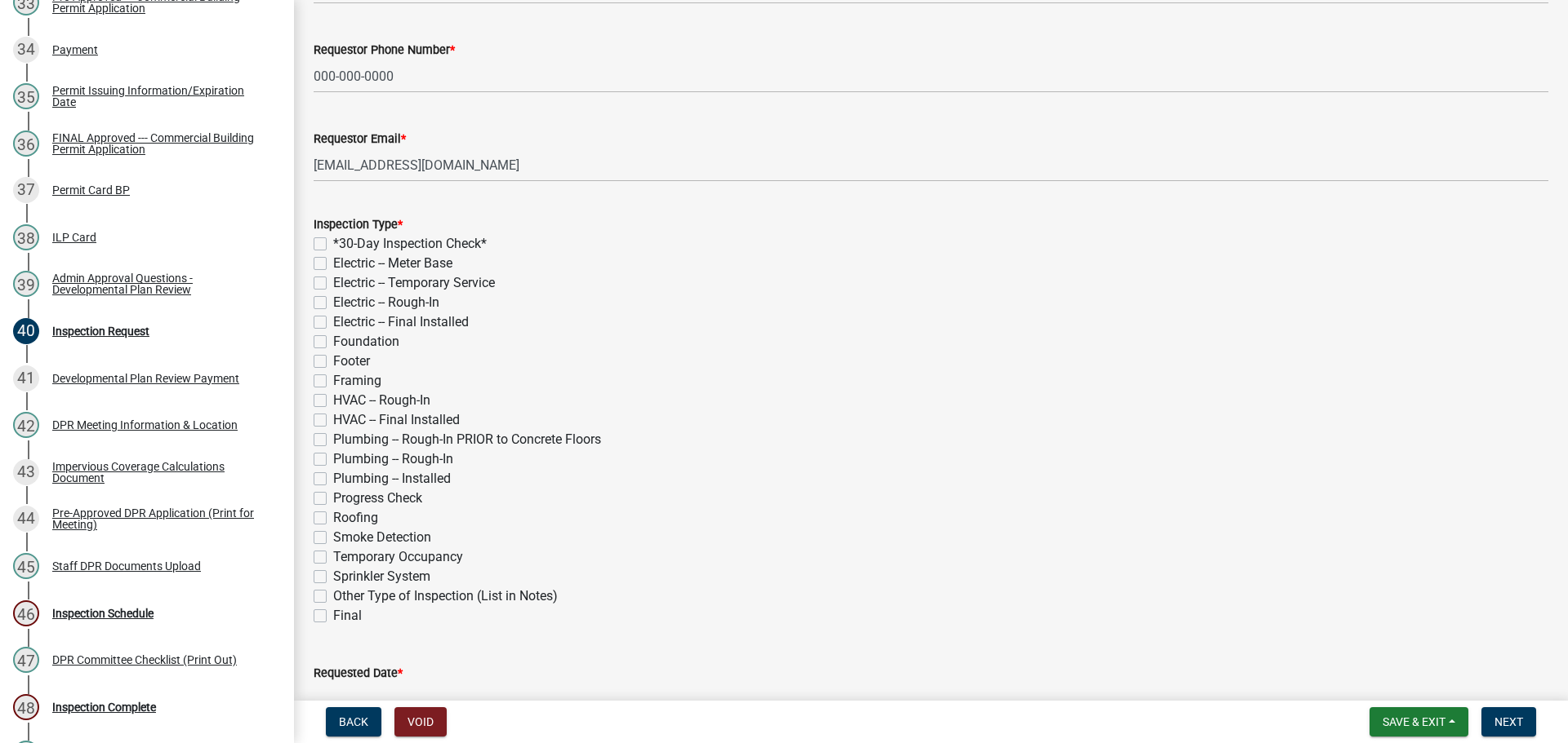
click at [333, 372] on label "Footer" at bounding box center [351, 362] width 36 height 20
click at [333, 362] on input "Footer" at bounding box center [338, 357] width 11 height 11
checkbox input "true"
checkbox input "false"
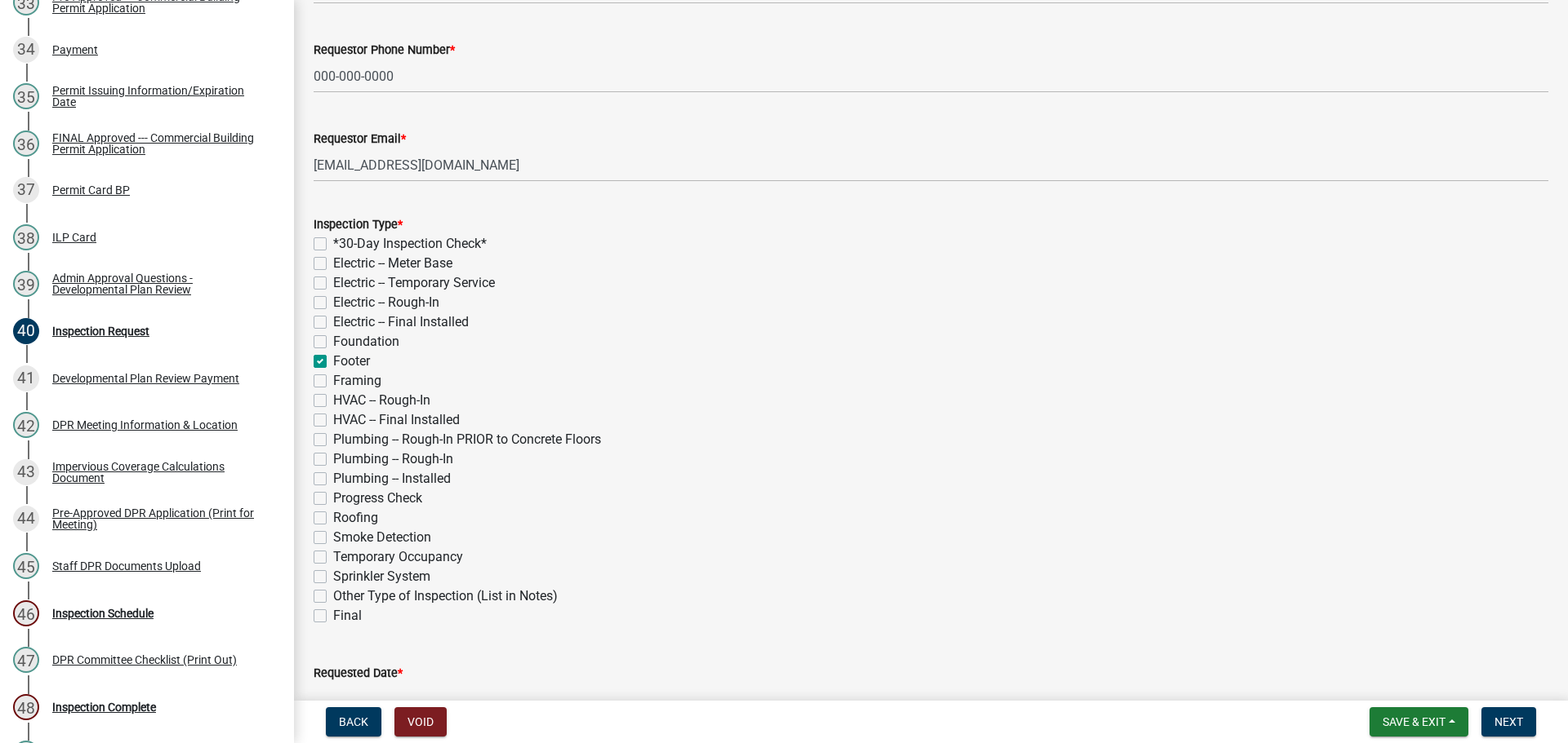
checkbox input "false"
checkbox input "true"
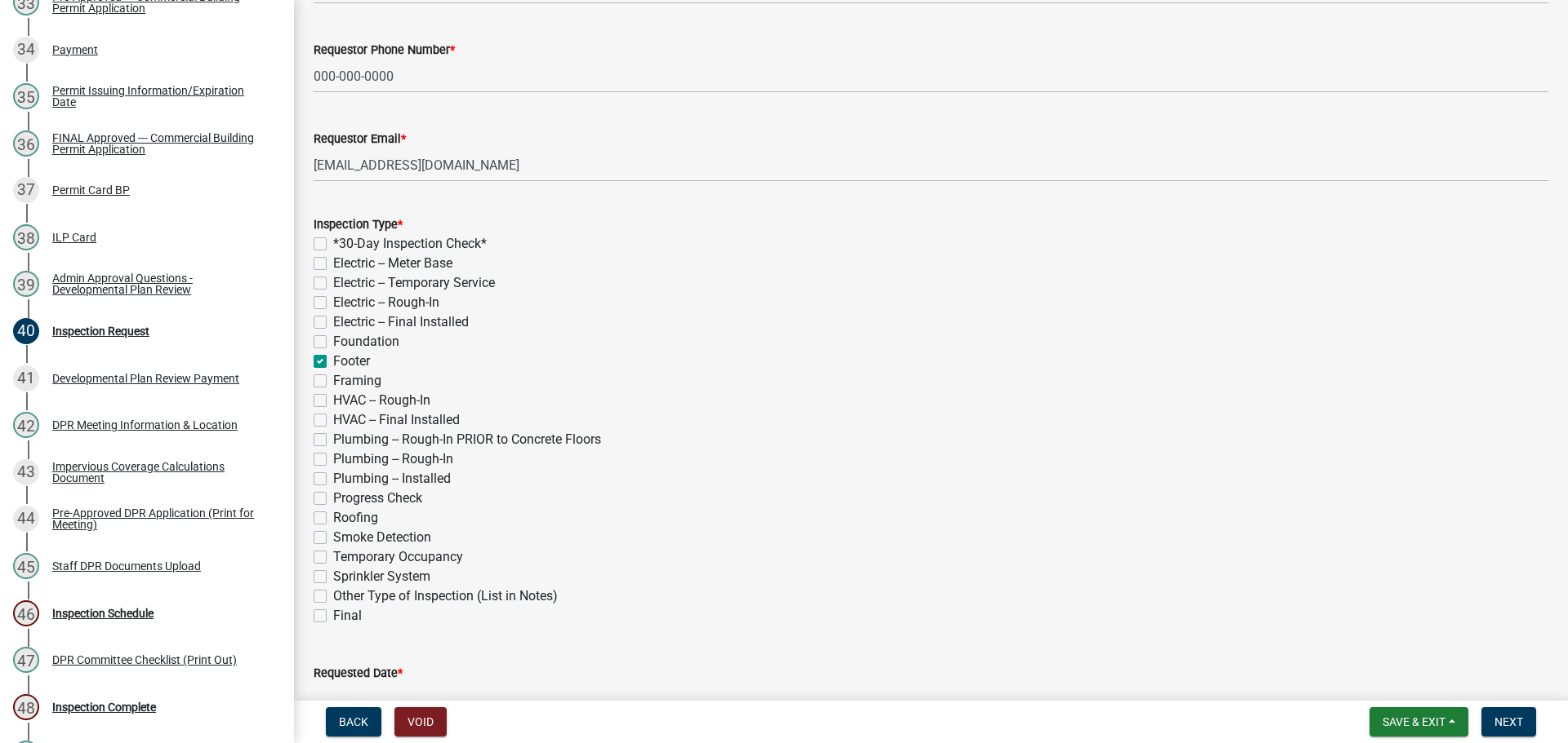
checkbox input "false"
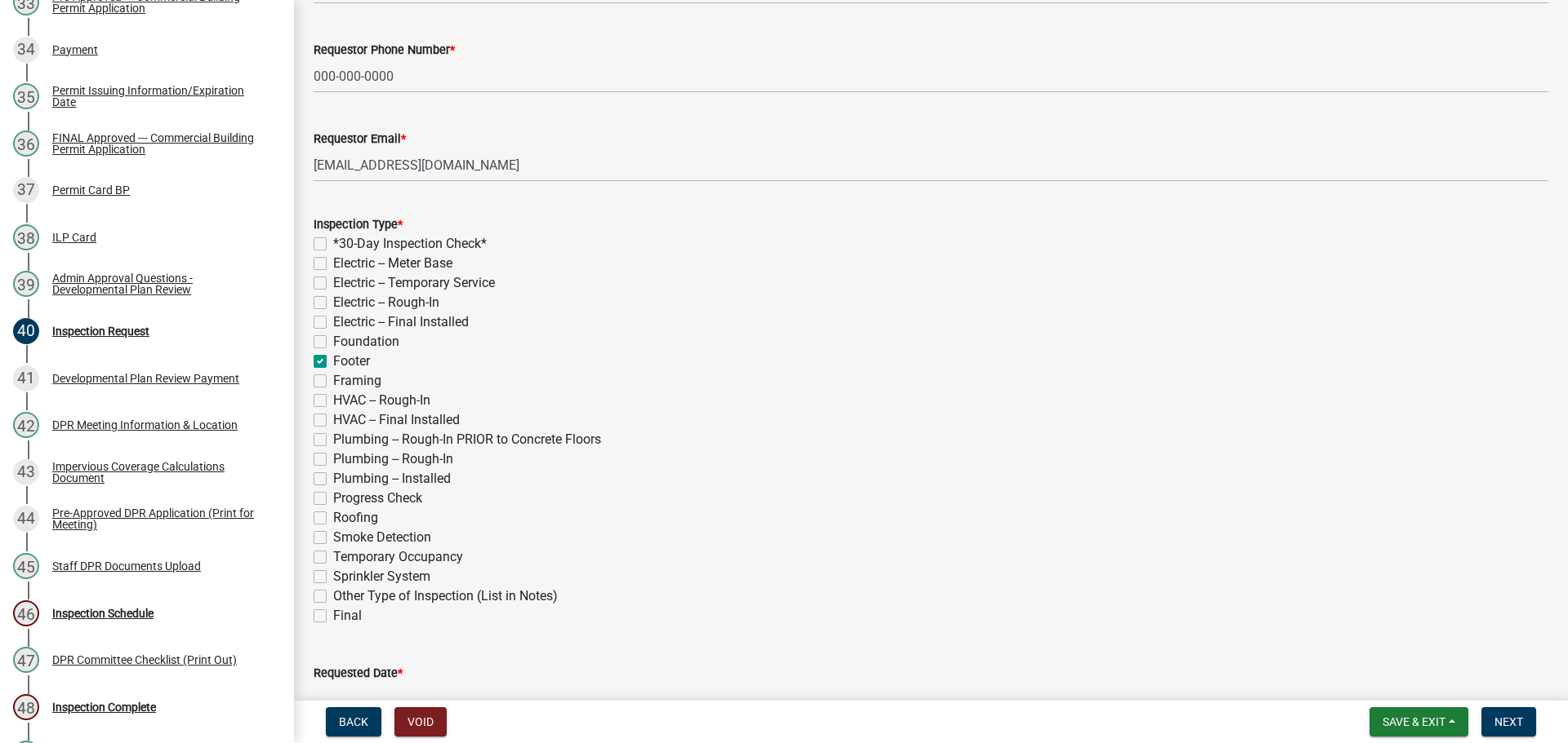
checkbox input "false"
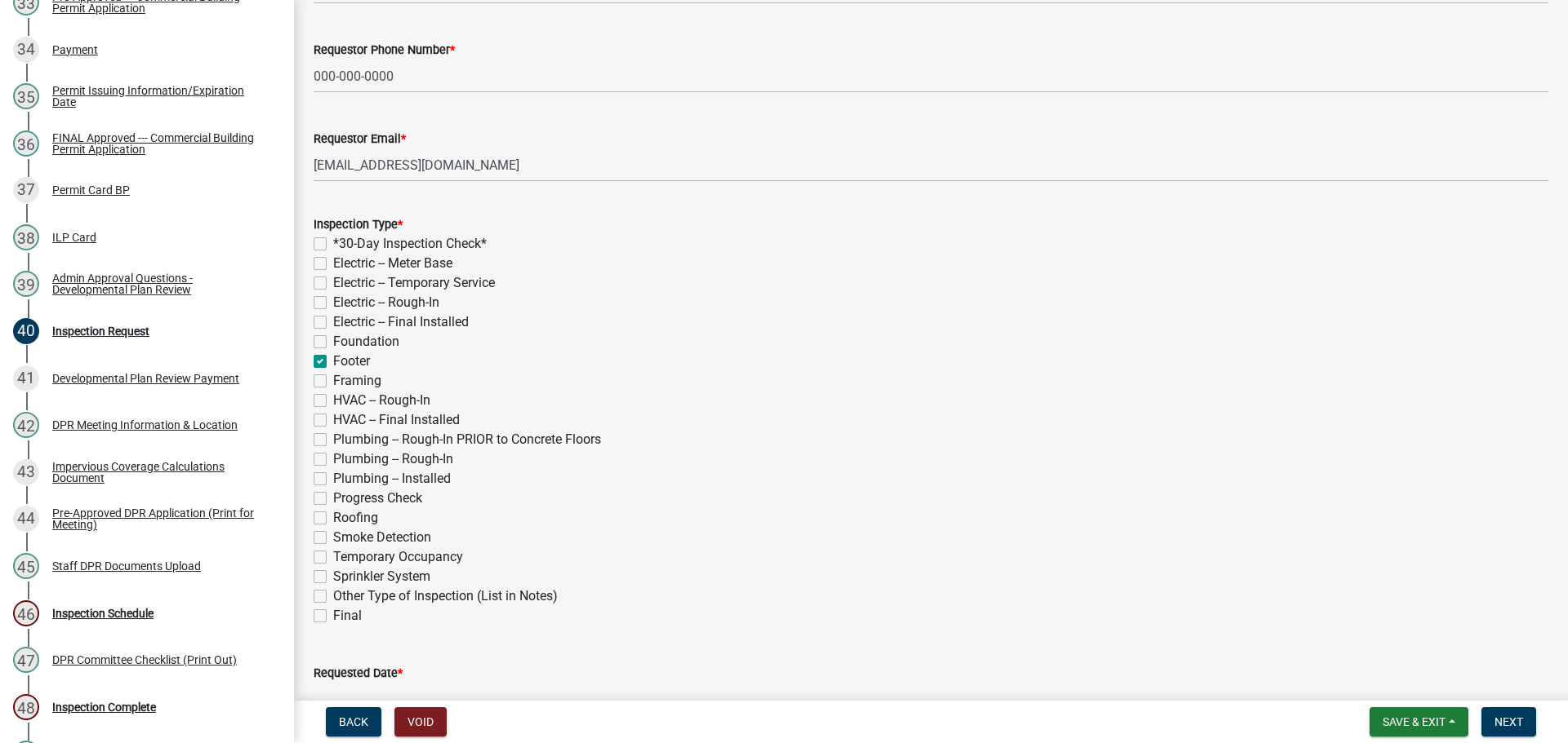
checkbox input "false"
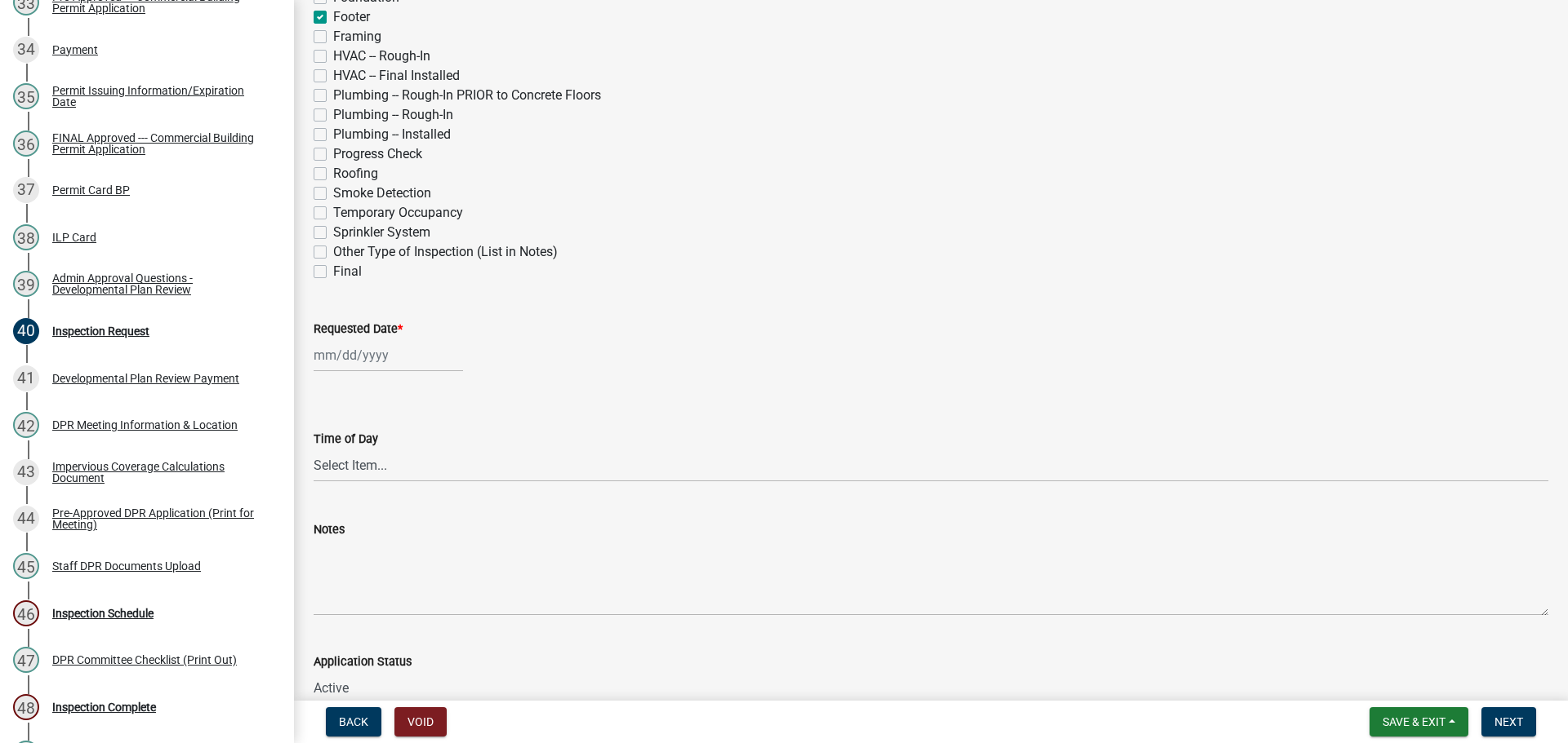
scroll to position [571, 0]
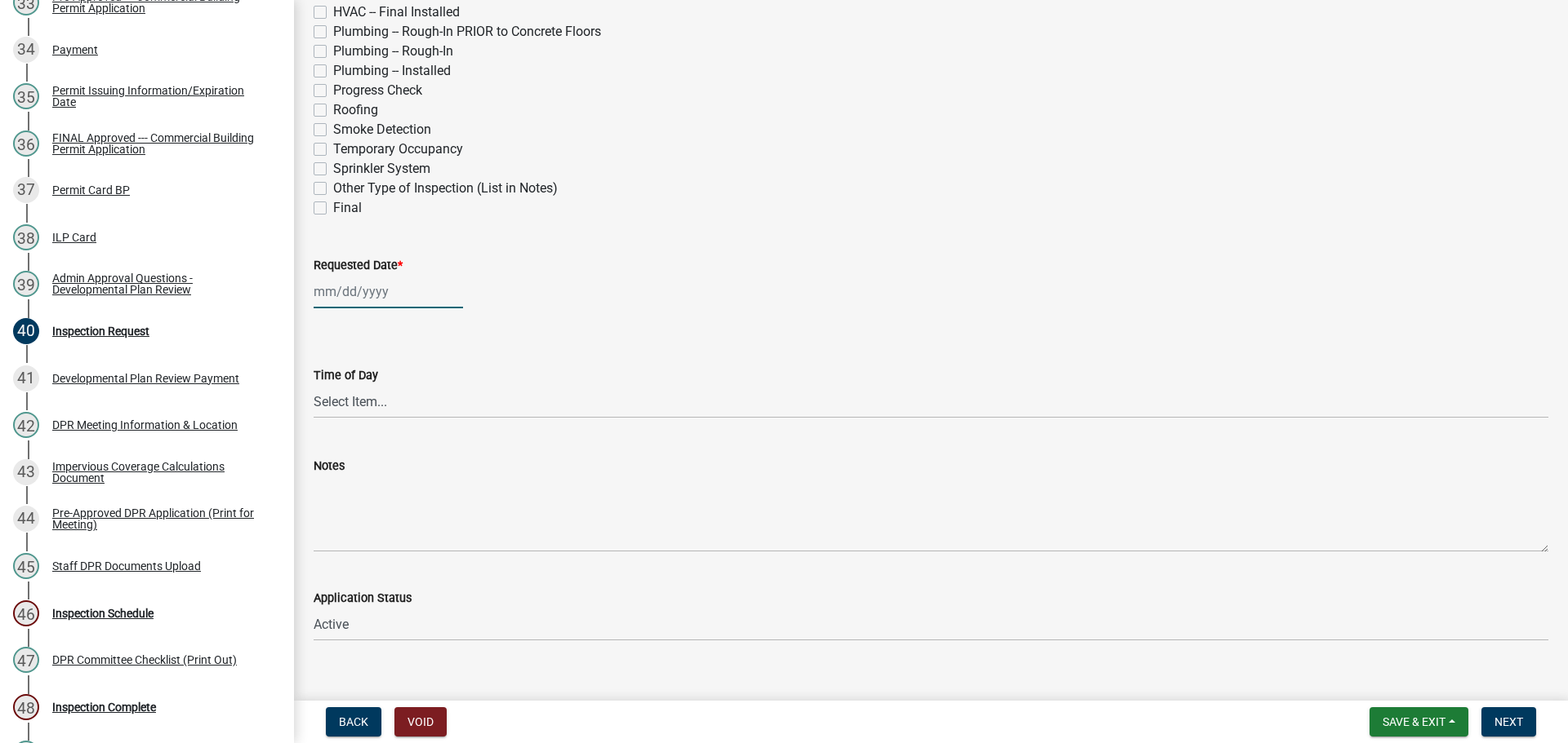
click at [365, 309] on div at bounding box center [388, 291] width 149 height 33
select select "8"
select select "2025"
click at [364, 453] on div "12" at bounding box center [356, 440] width 26 height 26
type input "[DATE]"
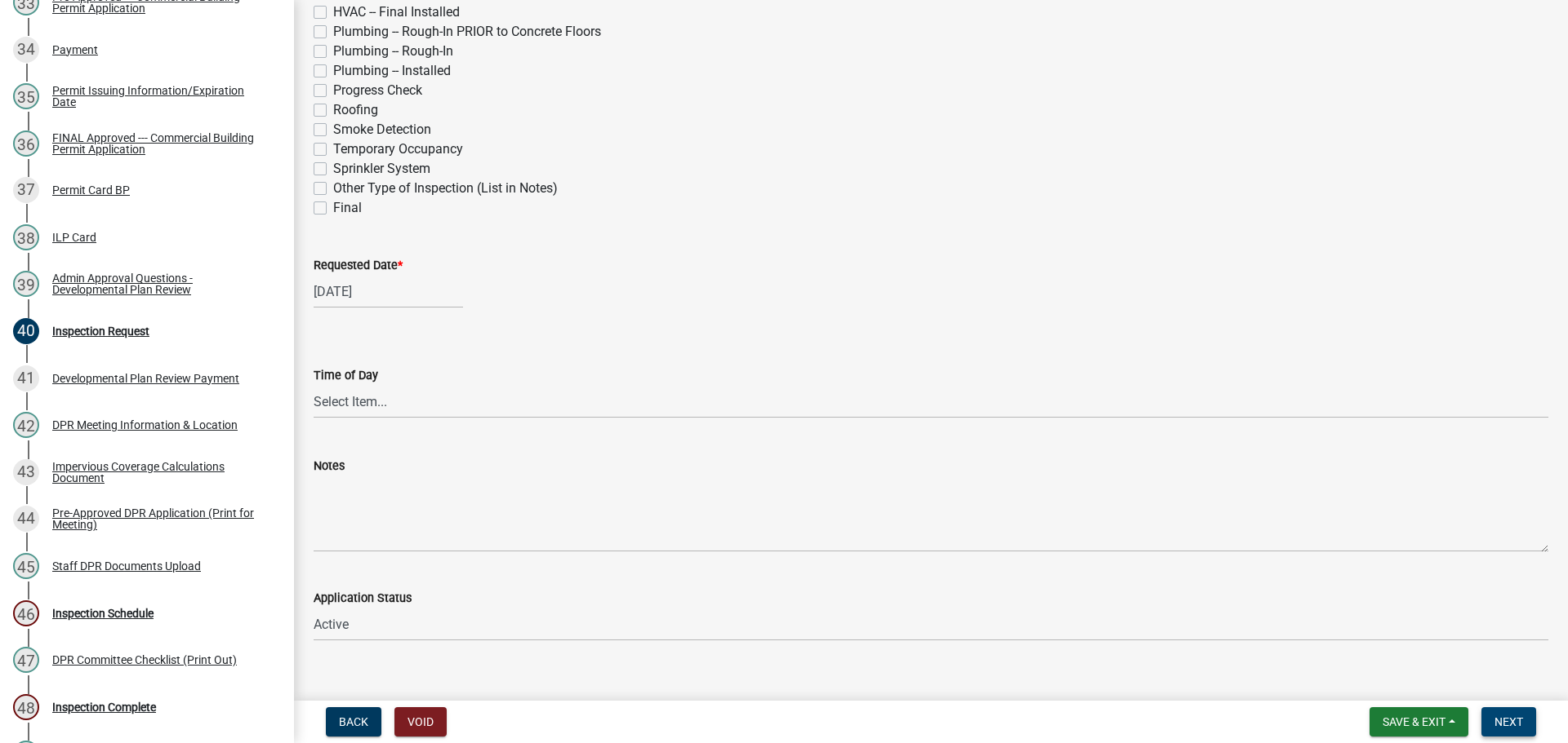
click at [1509, 717] on span "Next" at bounding box center [1508, 722] width 29 height 13
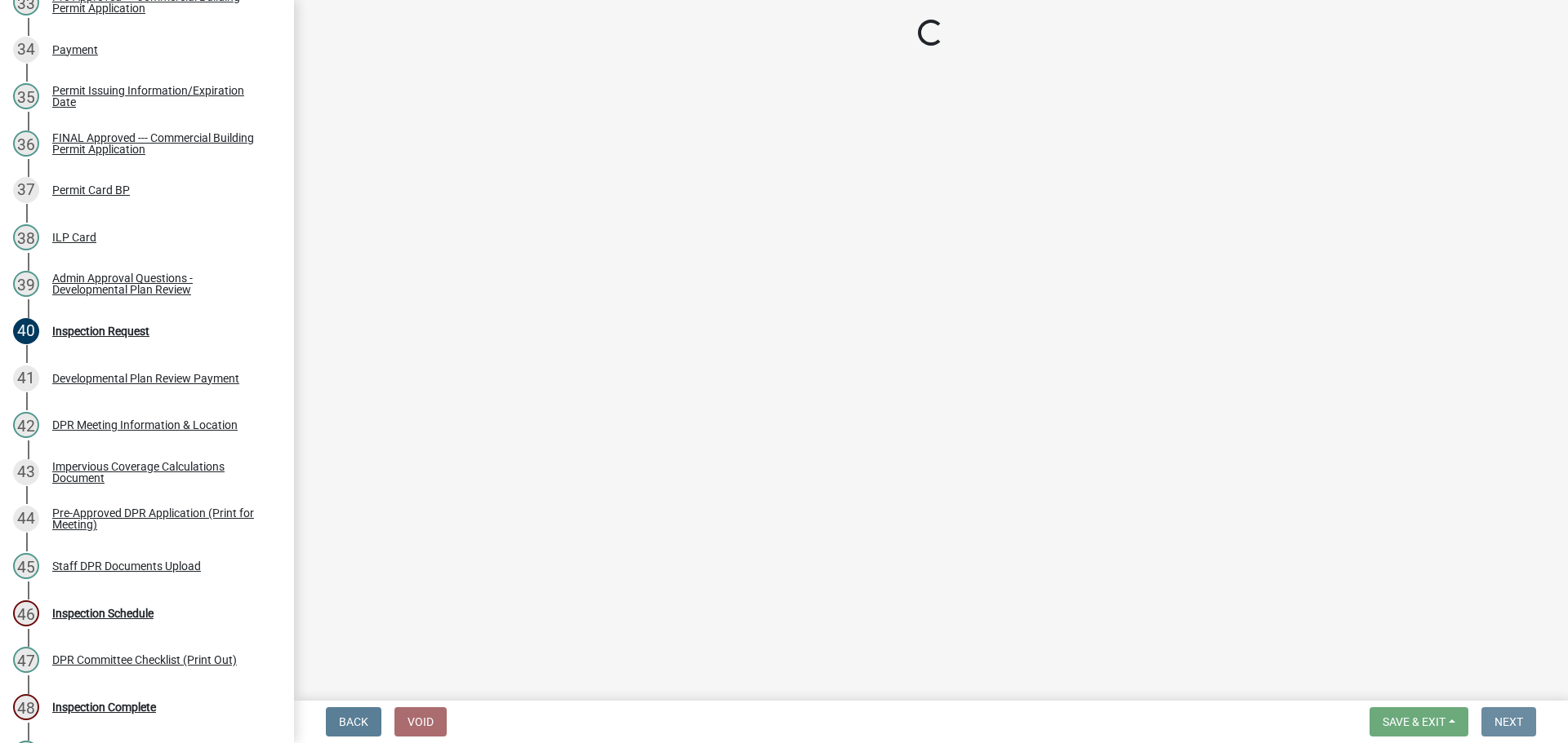
scroll to position [0, 0]
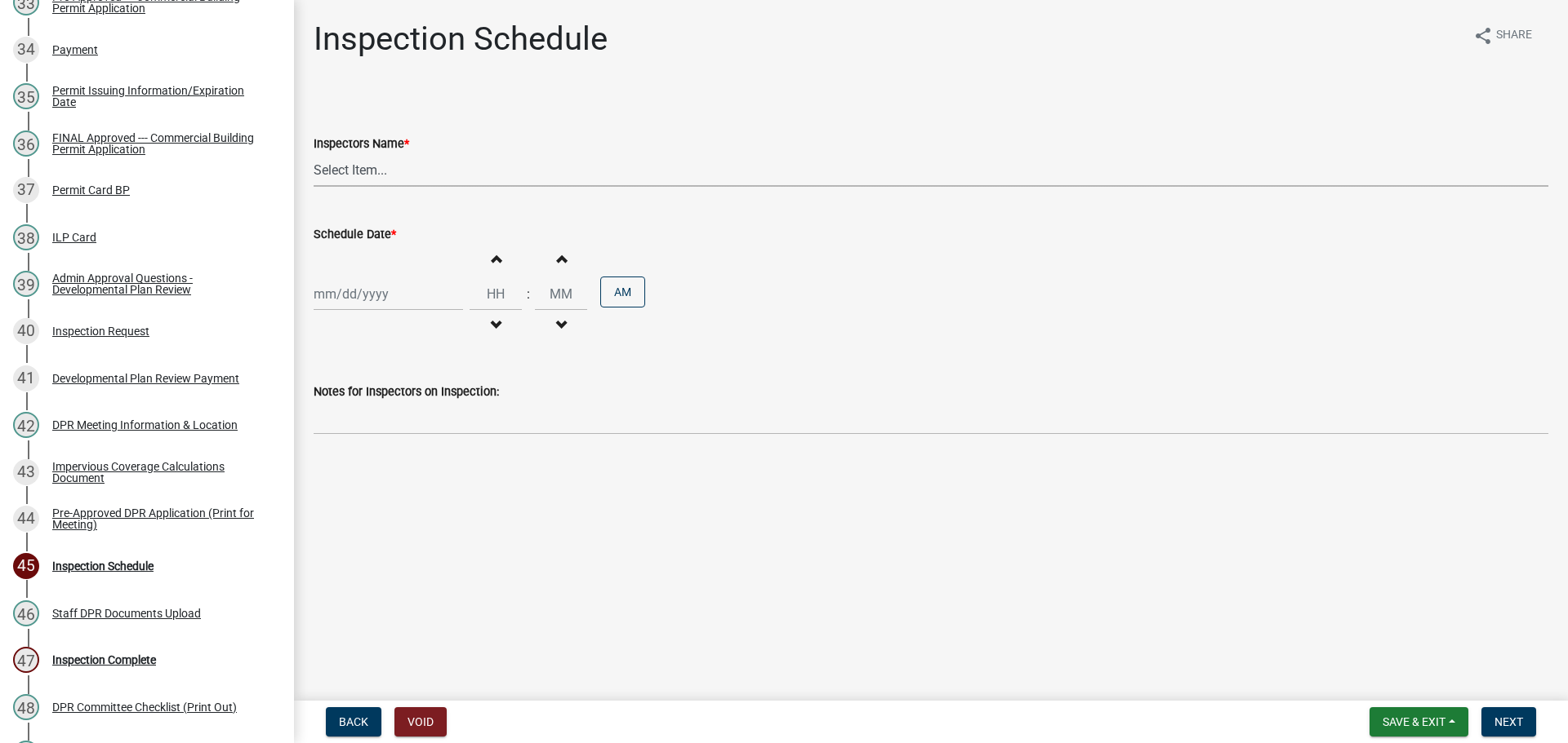
click at [360, 175] on select "Select Item... bmthomas ([PERSON_NAME]) croser ([PERSON_NAME]) [PERSON_NAME] ([…" at bounding box center [931, 170] width 1234 height 33
select select "fd764399-425f-46f4-9644-c410ce33bd5b"
click at [316, 172] on select "Select Item... bmthomas ([PERSON_NAME]) croser ([PERSON_NAME]) [PERSON_NAME] ([…" at bounding box center [931, 170] width 1234 height 33
click at [362, 311] on div at bounding box center [388, 294] width 149 height 33
select select "8"
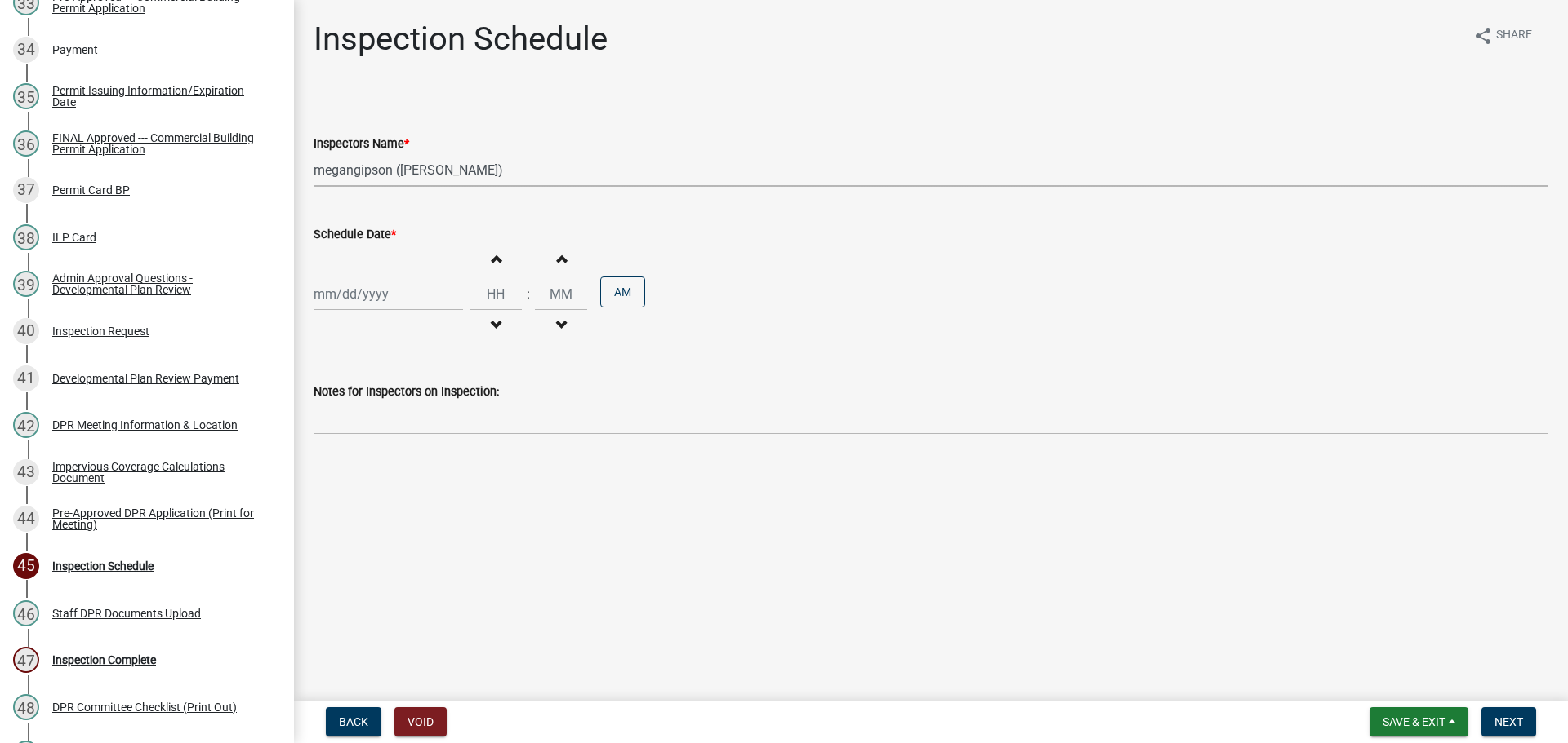
select select "2025"
click at [361, 460] on div "12" at bounding box center [356, 448] width 26 height 26
type input "[DATE]"
click at [501, 311] on input "Hours" at bounding box center [495, 294] width 52 height 33
type input "10"
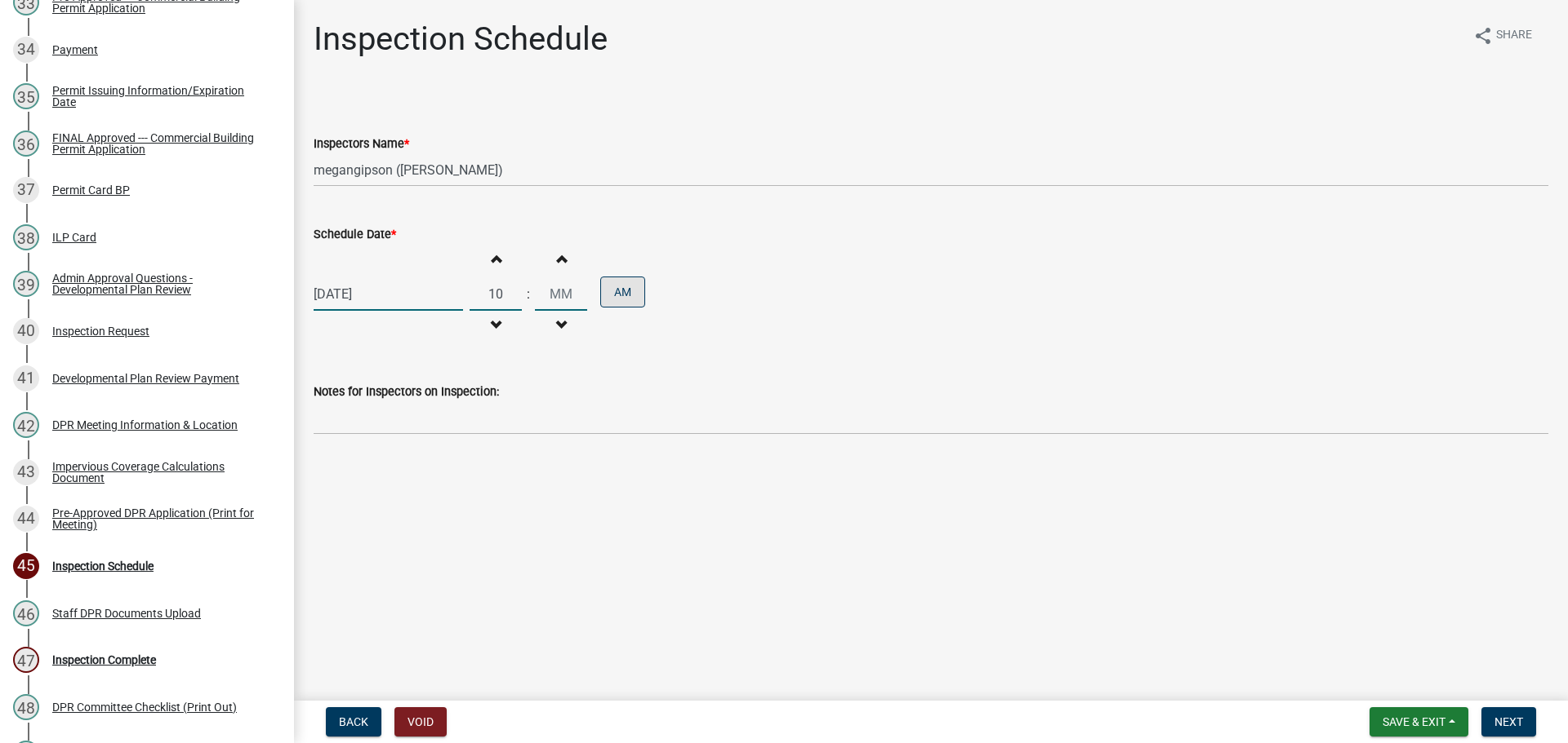
type input "00"
click at [906, 309] on div "[DATE] Increment hours 10 Decrement hours : Increment minutes 00 Decrement minu…" at bounding box center [931, 294] width 1234 height 100
click at [1537, 735] on form "Save & Exit Save Save & Exit Next" at bounding box center [1452, 722] width 180 height 30
click at [1522, 725] on button "Next" at bounding box center [1508, 722] width 55 height 30
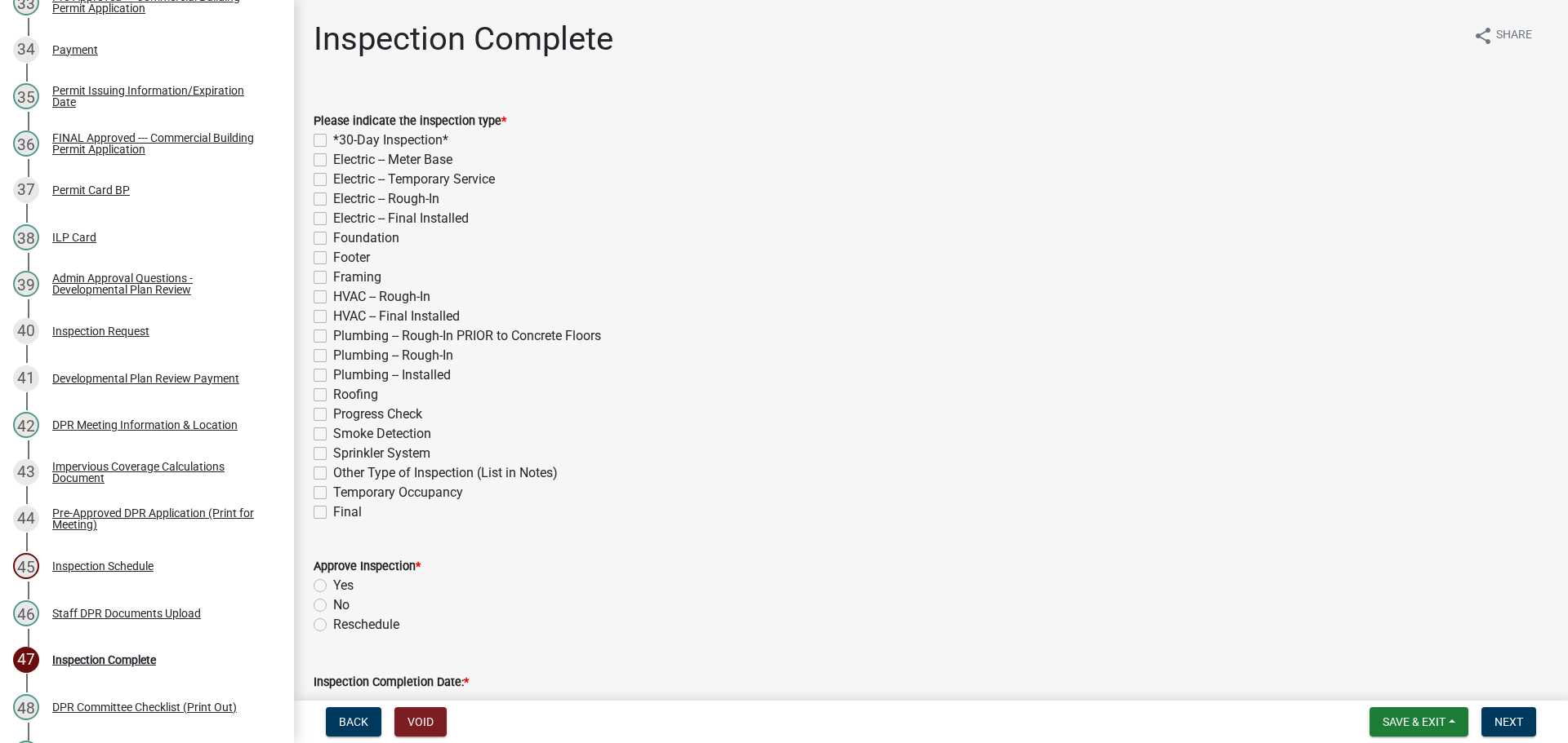
click at [98, 55] on div "Payment" at bounding box center [75, 50] width 46 height 12
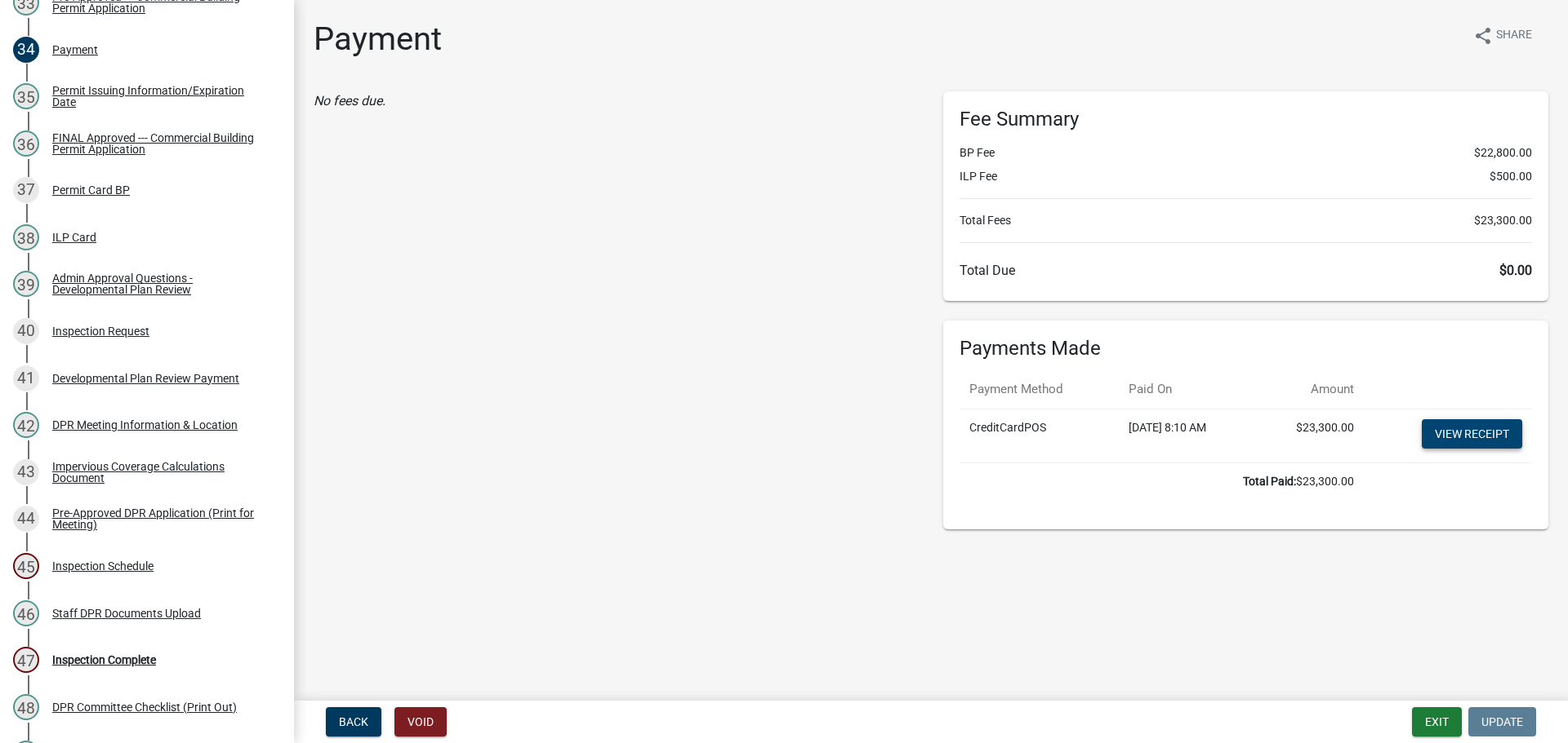
click at [1445, 448] on link "View receipt" at bounding box center [1471, 434] width 100 height 30
drag, startPoint x: 138, startPoint y: 386, endPoint x: 147, endPoint y: 394, distance: 12.0
click at [147, 167] on link "36 FINAL Approved --- Commercial Building Permit Application" at bounding box center [147, 143] width 294 height 47
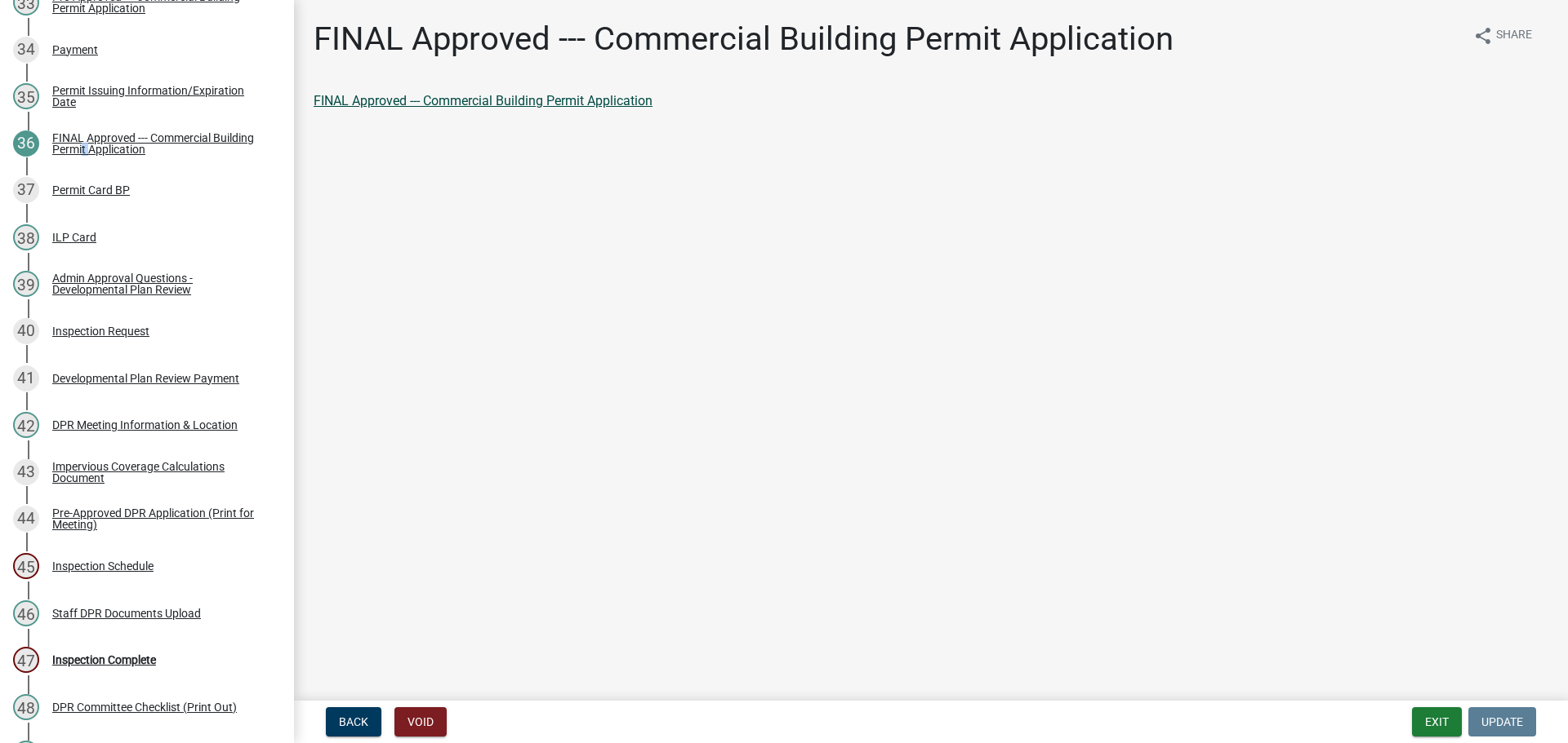
click at [457, 108] on link "FINAL Approved --- Commercial Building Permit Application" at bounding box center [483, 100] width 339 height 16
click at [113, 204] on div "37 Permit Card BP" at bounding box center [141, 190] width 255 height 26
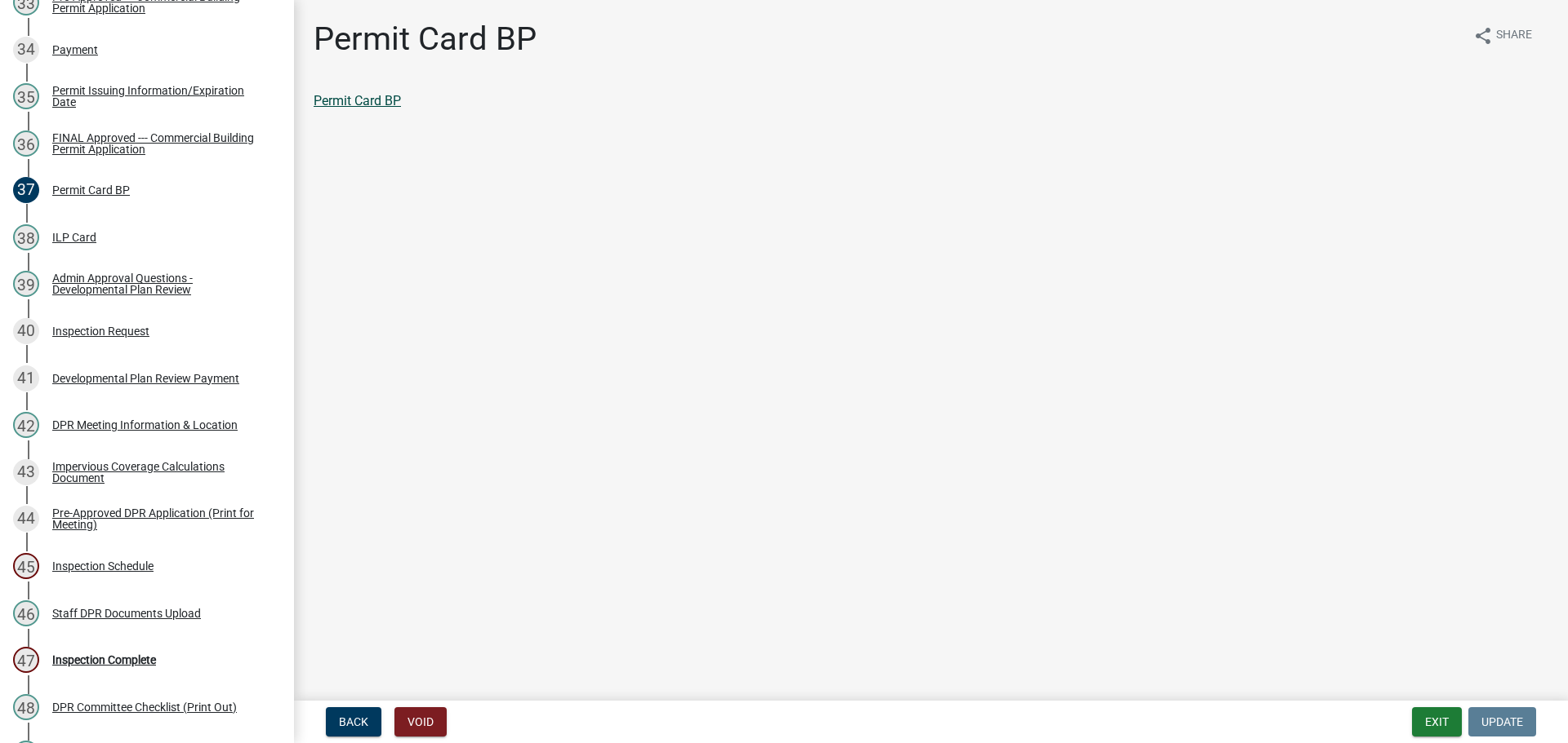
click at [387, 108] on link "Permit Card BP" at bounding box center [358, 100] width 88 height 16
click at [127, 251] on div "38 ILP Card" at bounding box center [141, 237] width 255 height 26
click at [339, 108] on link "ILP Card" at bounding box center [338, 100] width 49 height 16
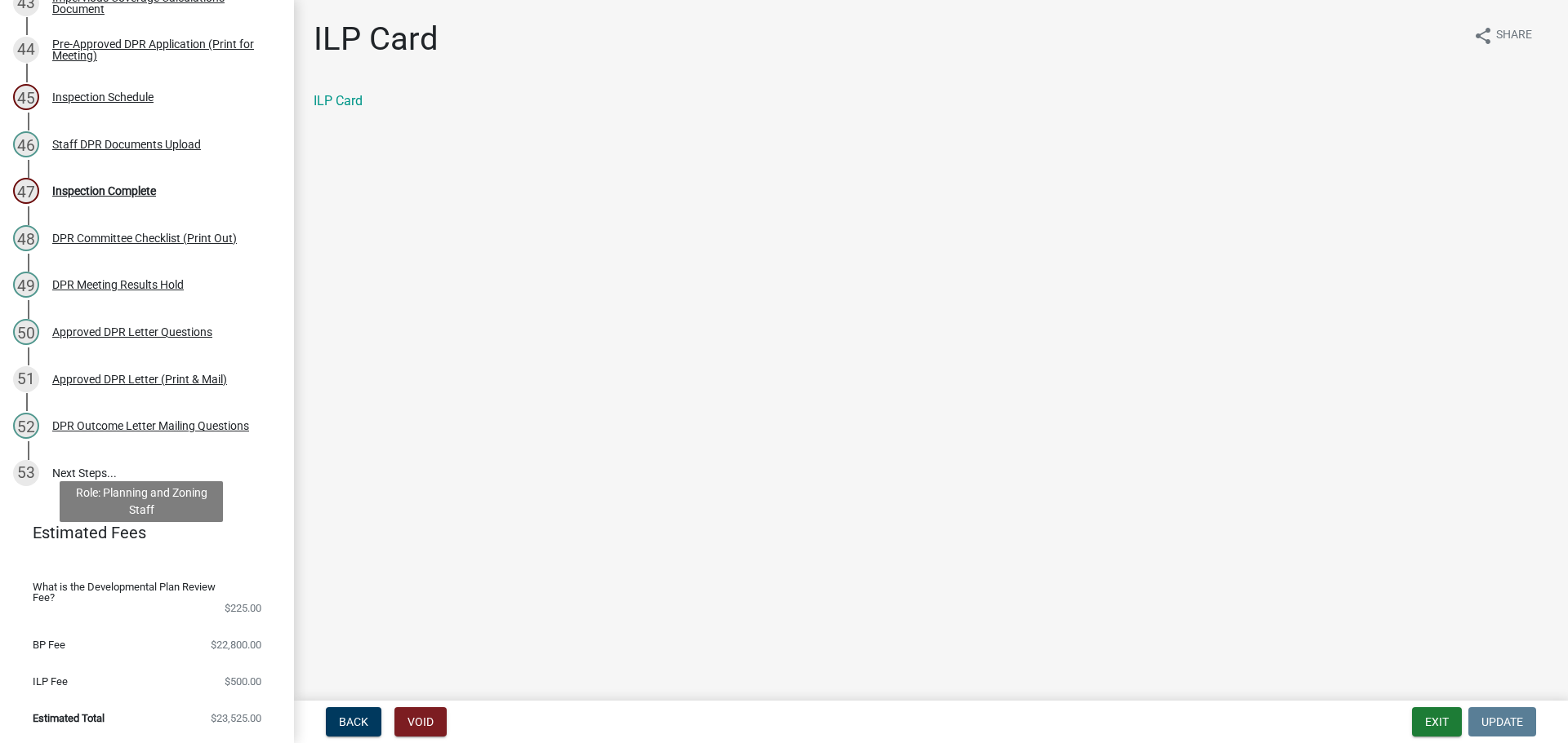
scroll to position [2216, 0]
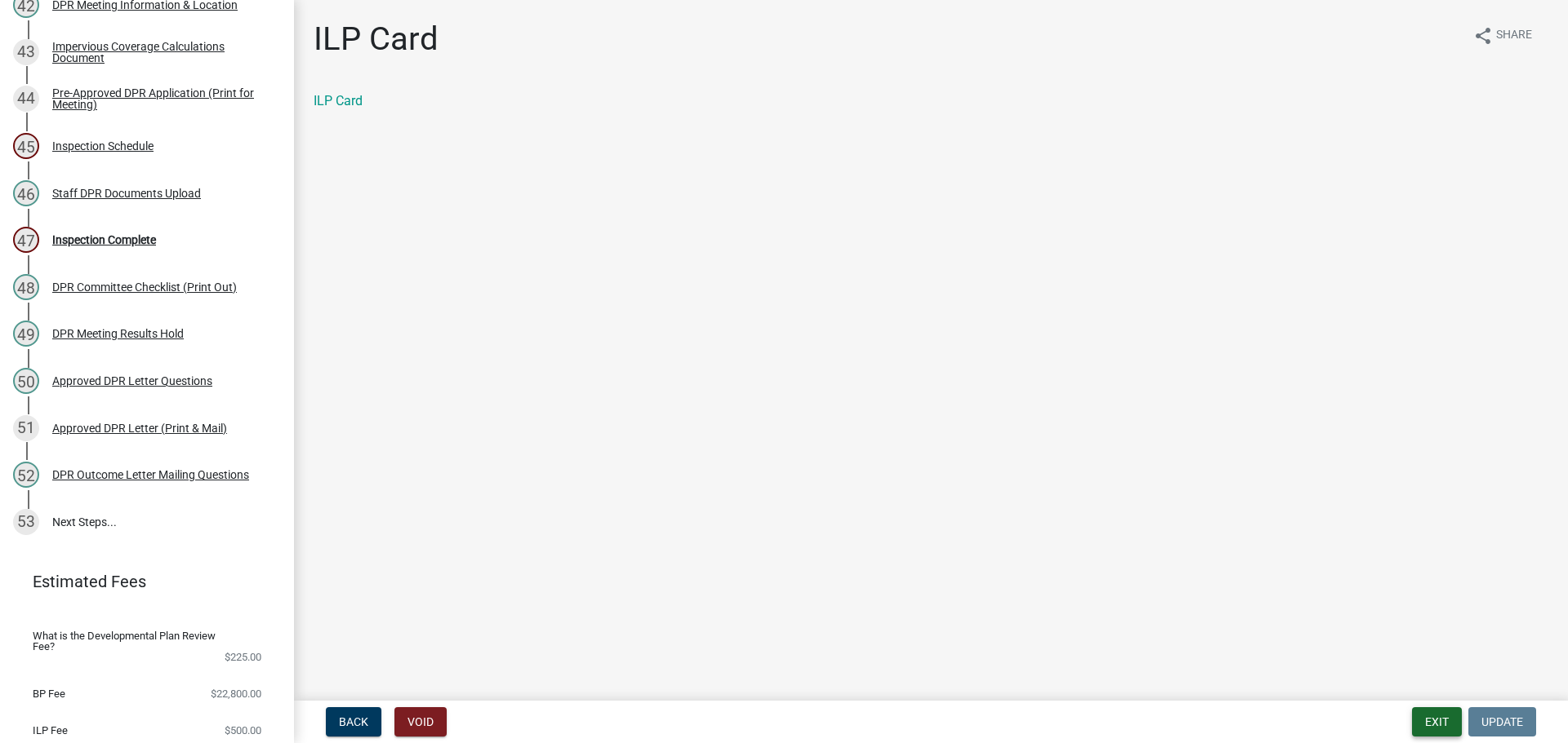
click at [1414, 712] on button "Exit" at bounding box center [1436, 722] width 50 height 30
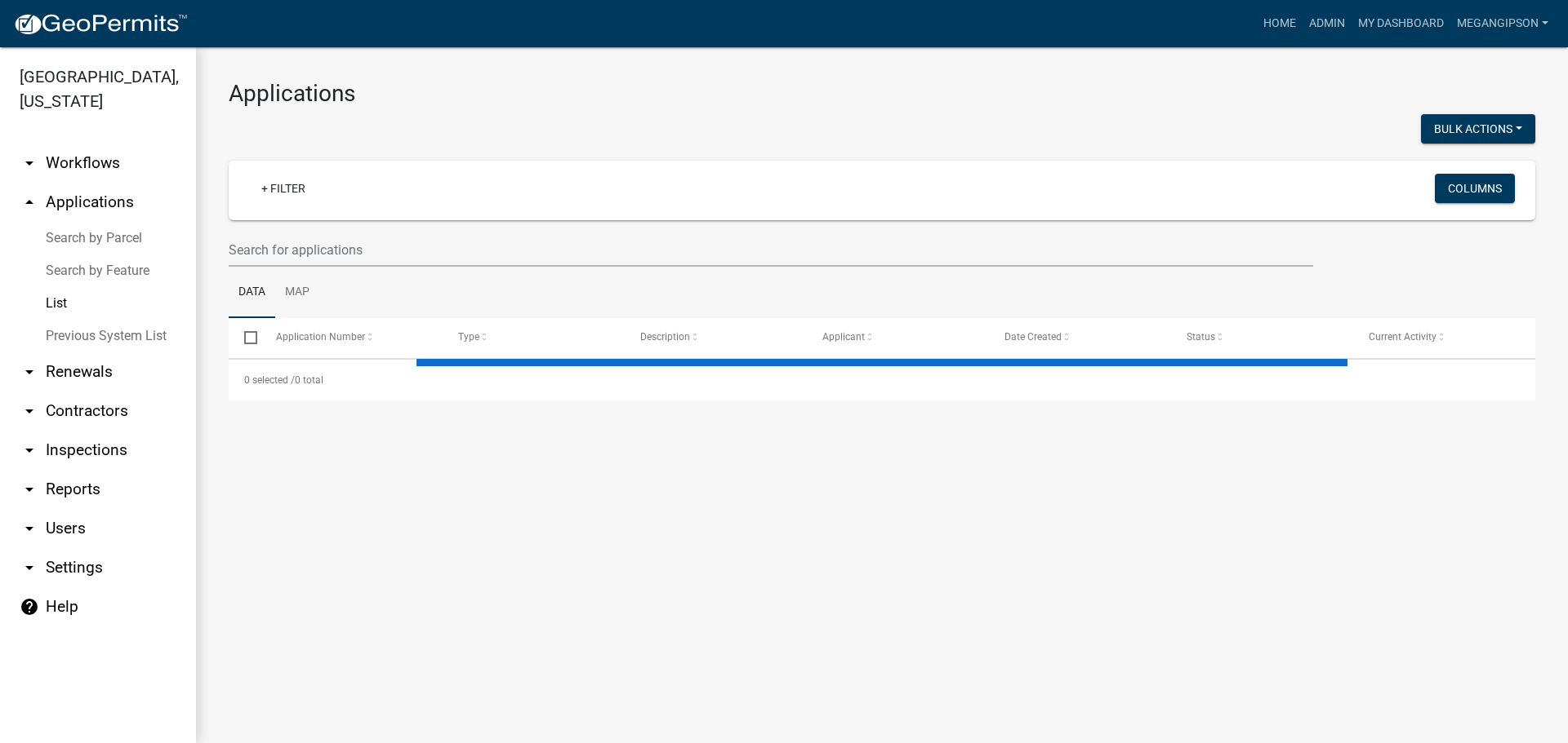
select select "3: 100"
